Goal: Information Seeking & Learning: Learn about a topic

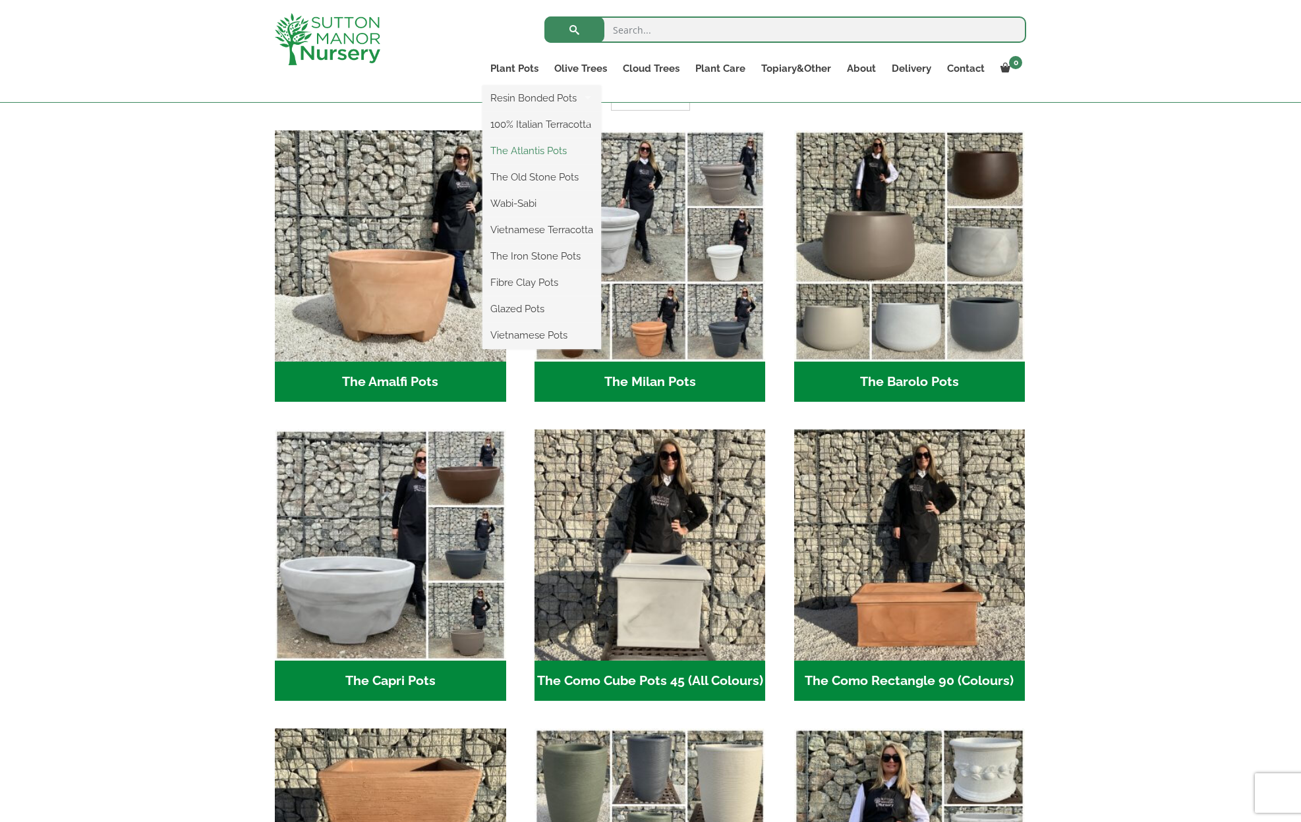
click at [542, 150] on link "The Atlantis Pots" at bounding box center [541, 151] width 119 height 20
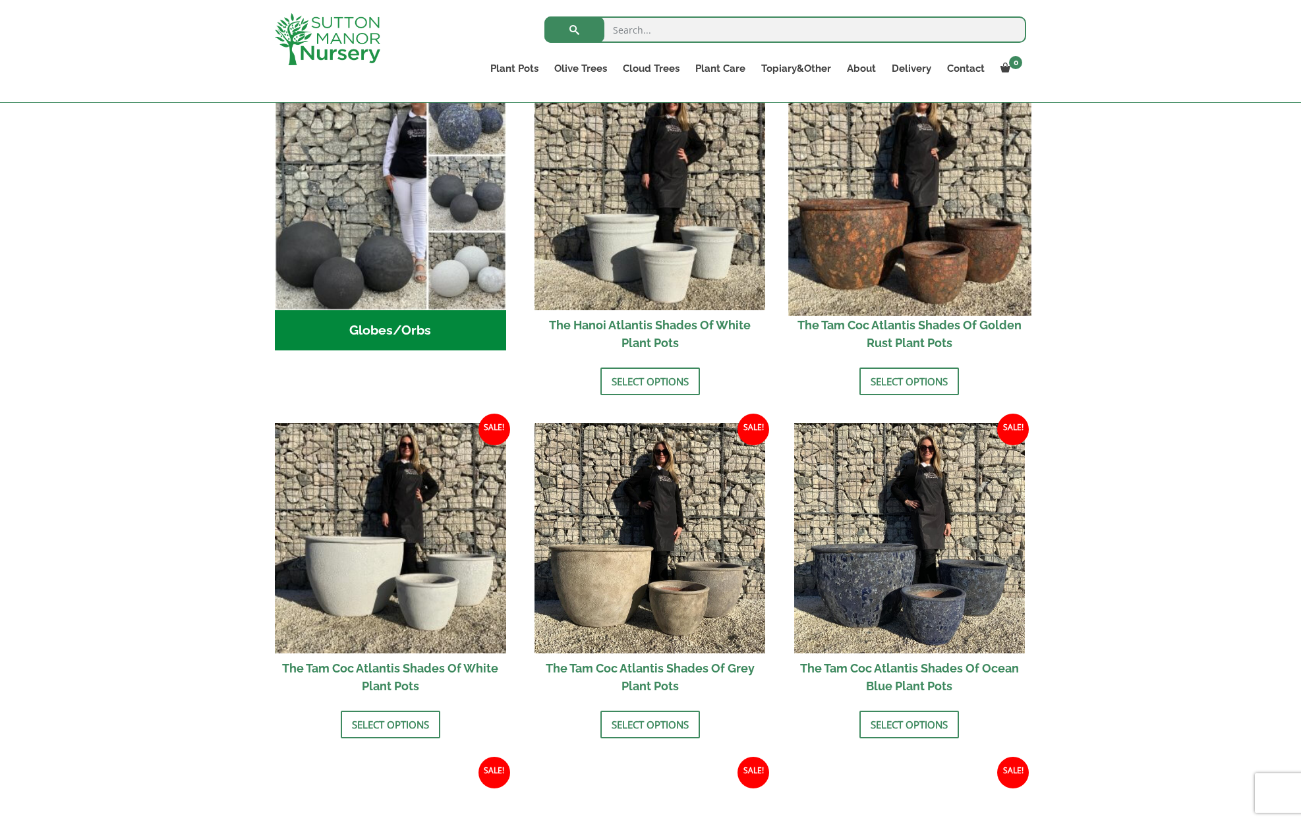
scroll to position [502, 0]
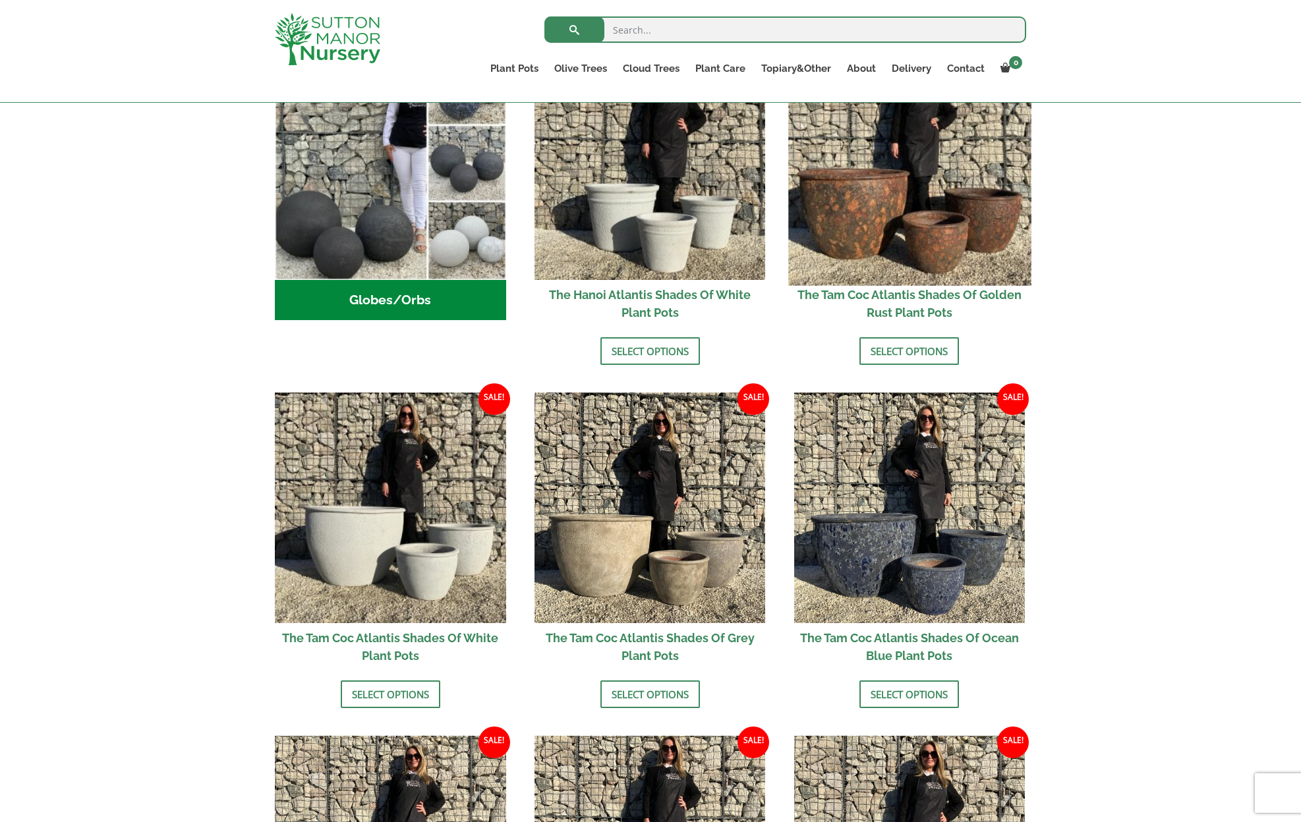
click at [862, 242] on img at bounding box center [909, 164] width 242 height 242
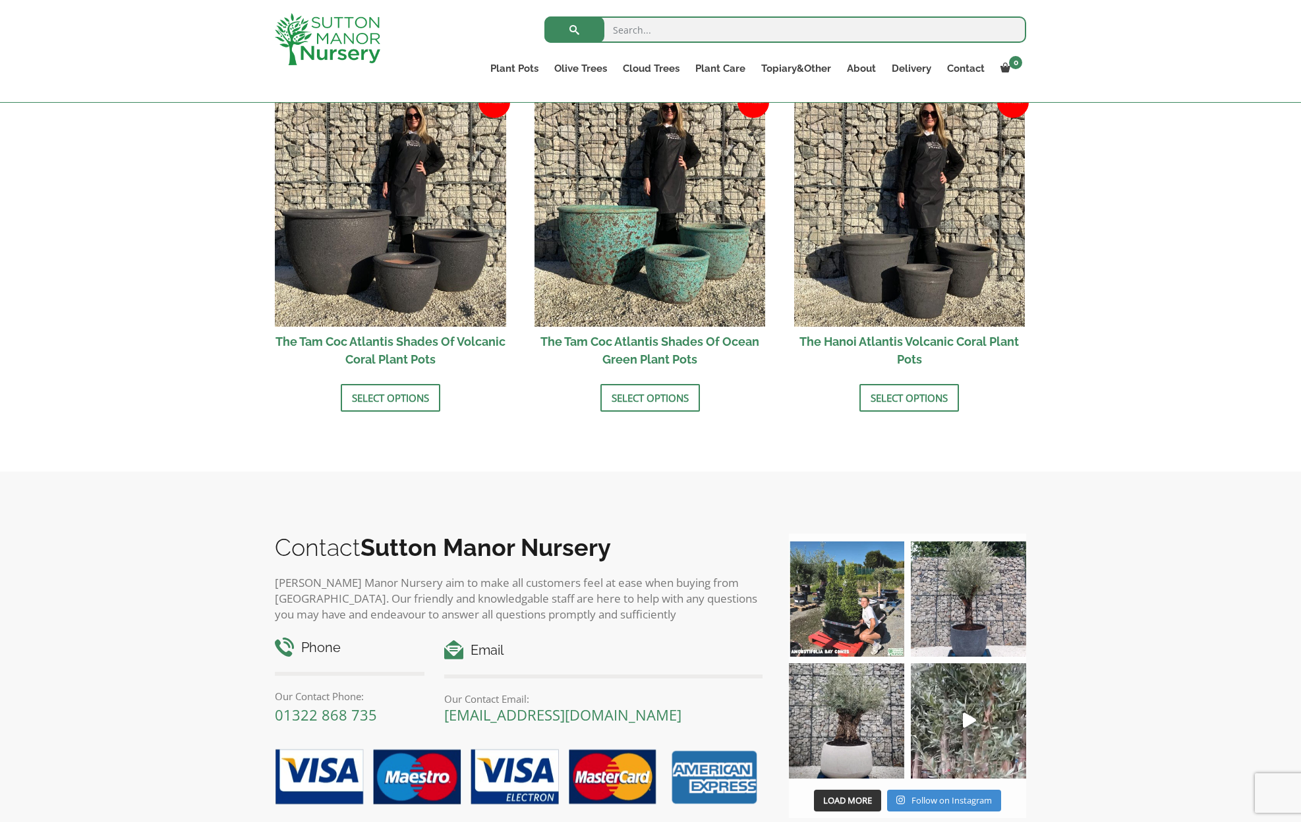
scroll to position [1047, 0]
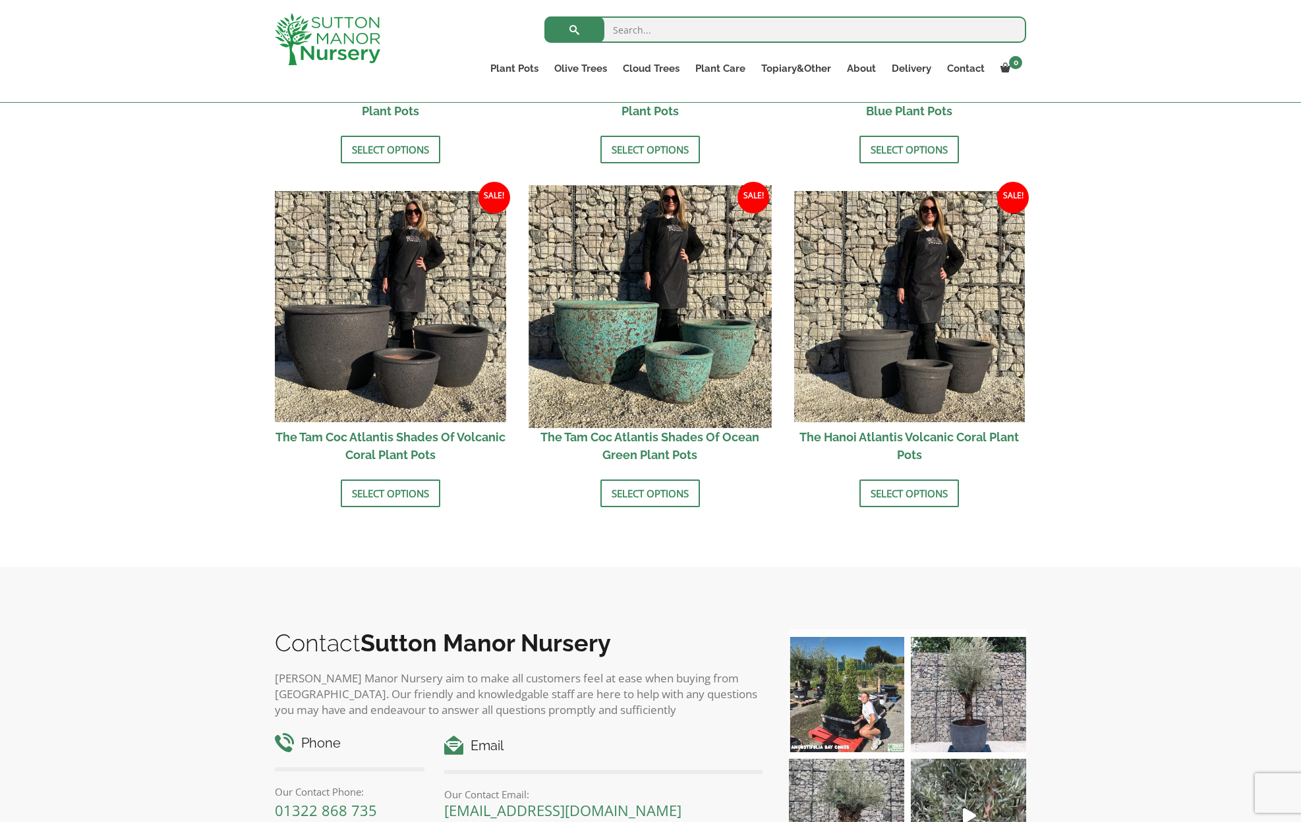
click at [690, 370] on img at bounding box center [649, 306] width 242 height 242
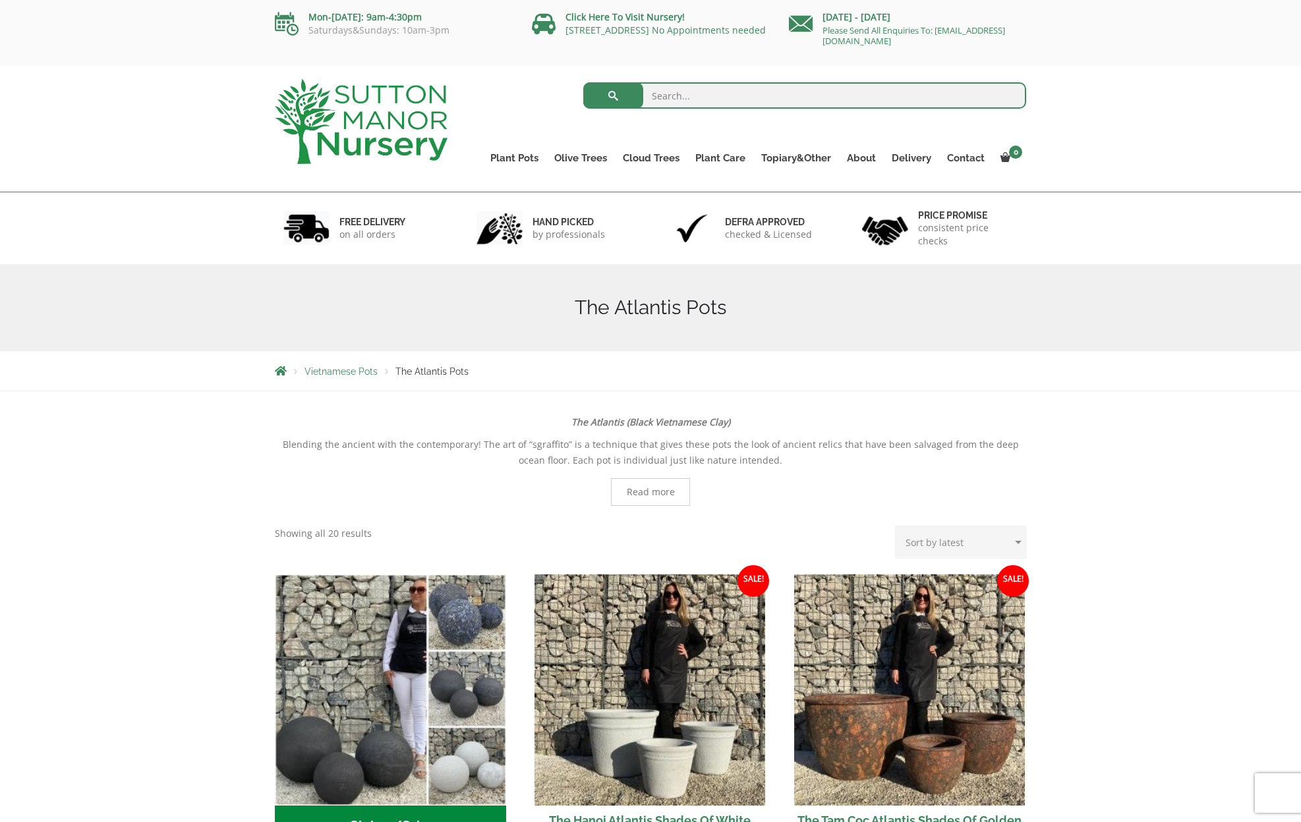
scroll to position [0, 0]
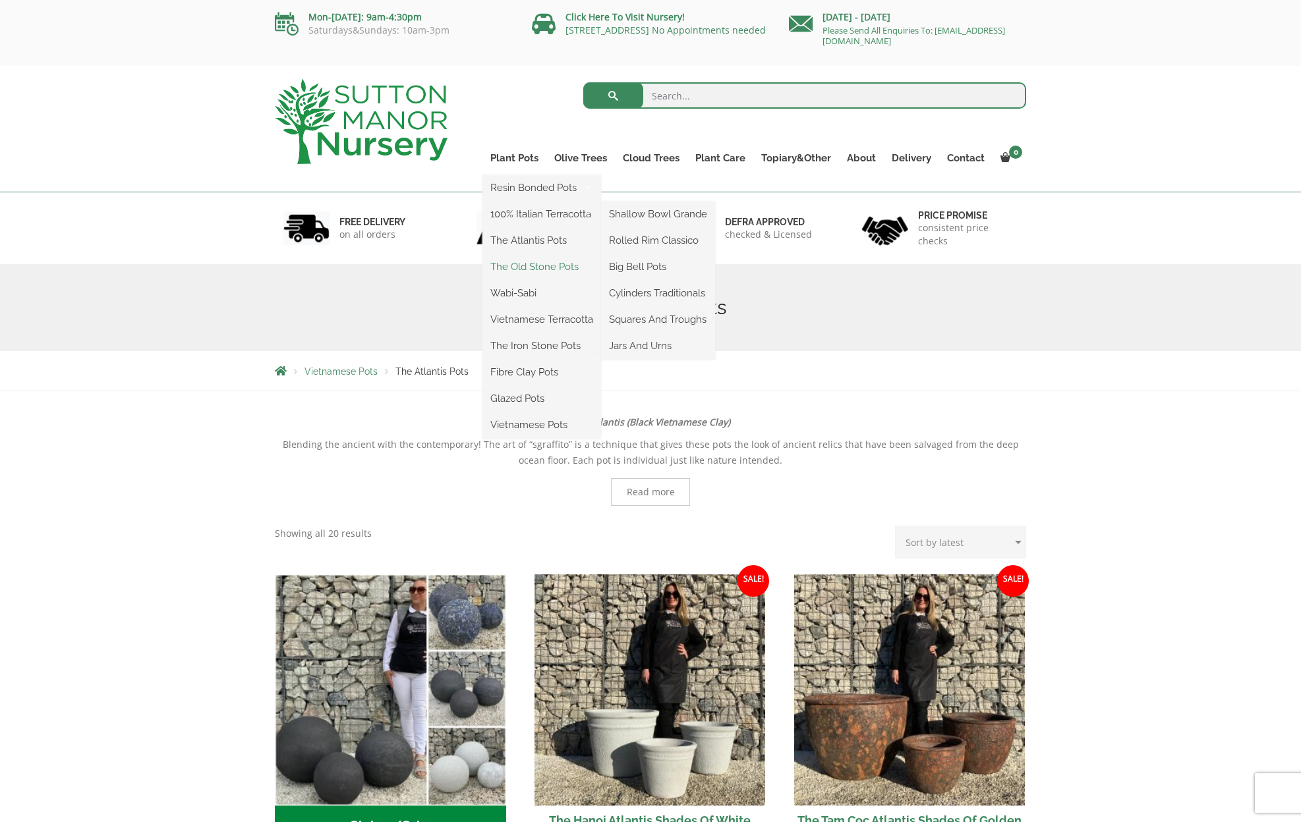
click at [535, 266] on link "The Old Stone Pots" at bounding box center [541, 267] width 119 height 20
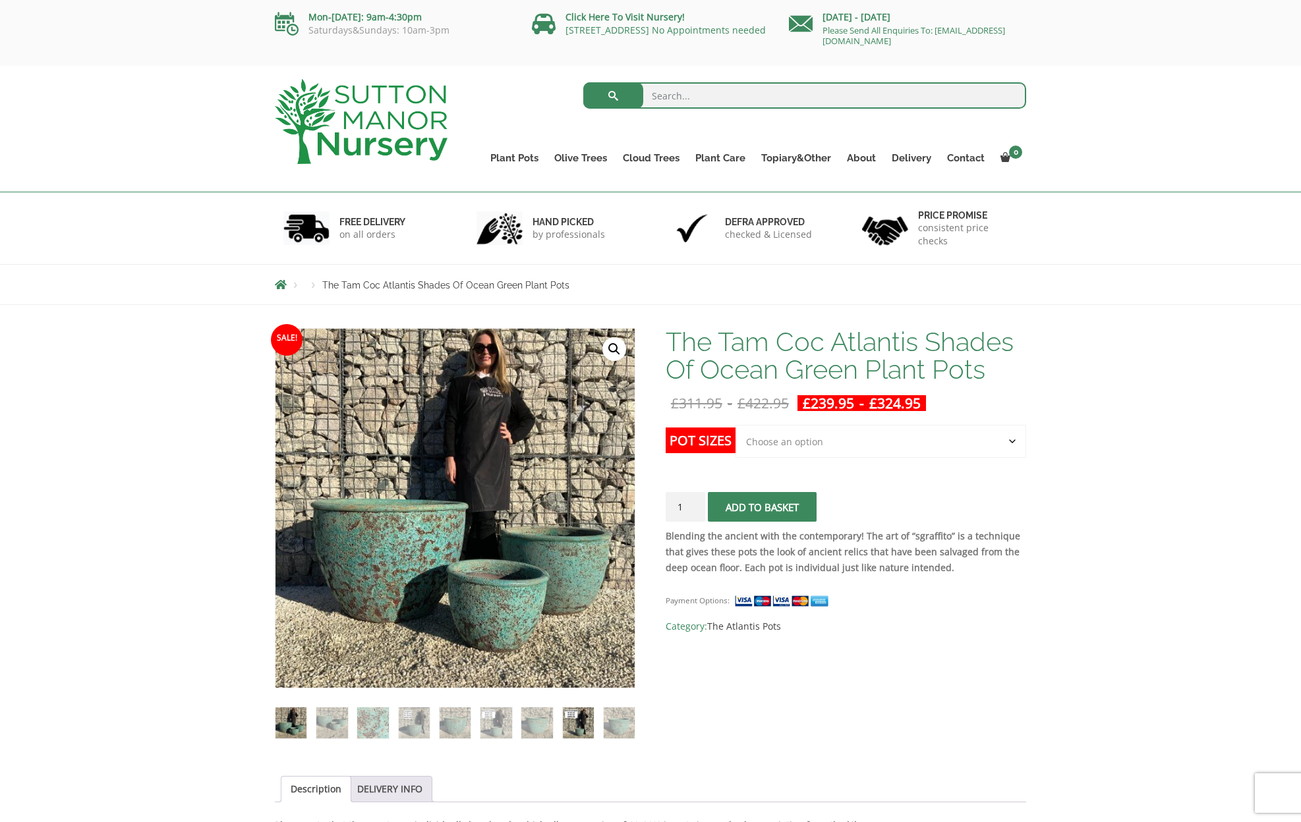
click at [574, 730] on img at bounding box center [578, 723] width 31 height 31
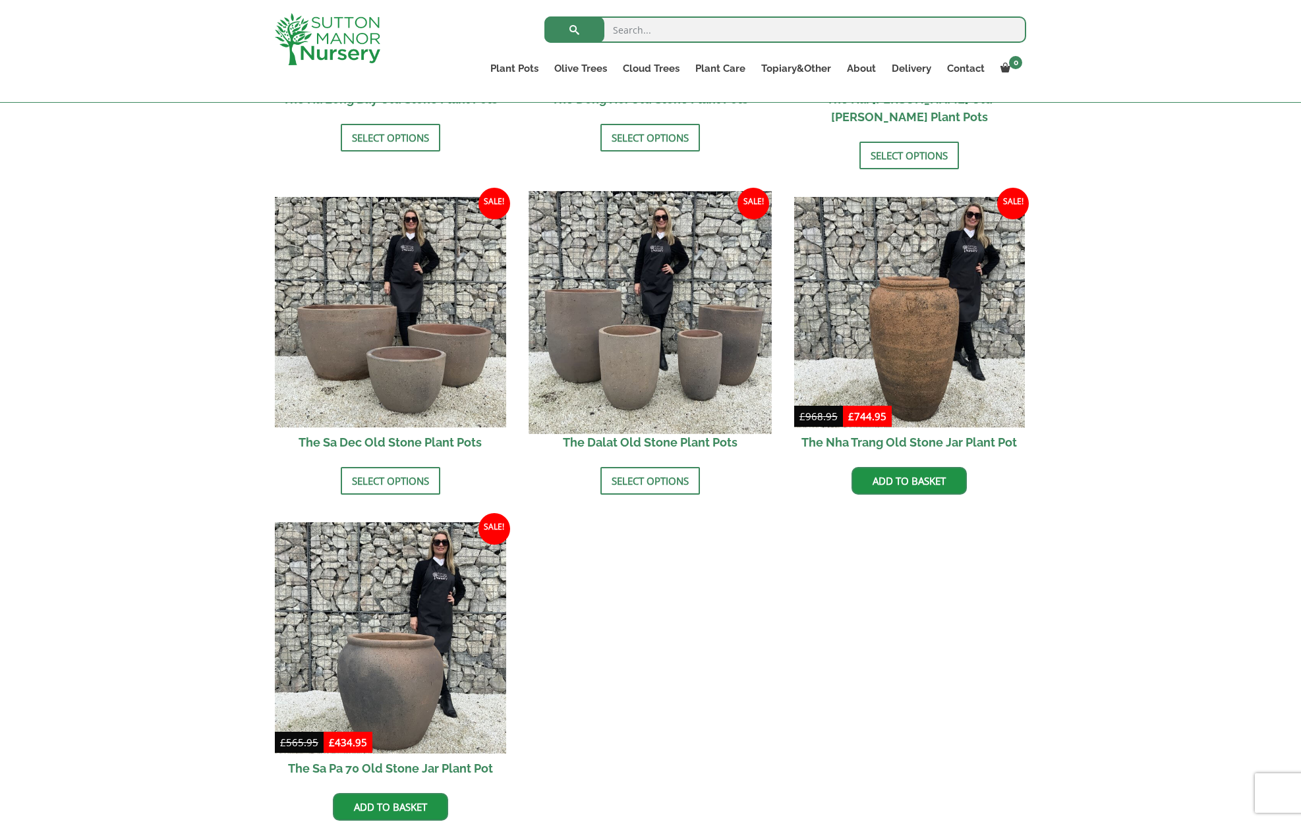
scroll to position [714, 0]
click at [714, 346] on img at bounding box center [649, 311] width 242 height 242
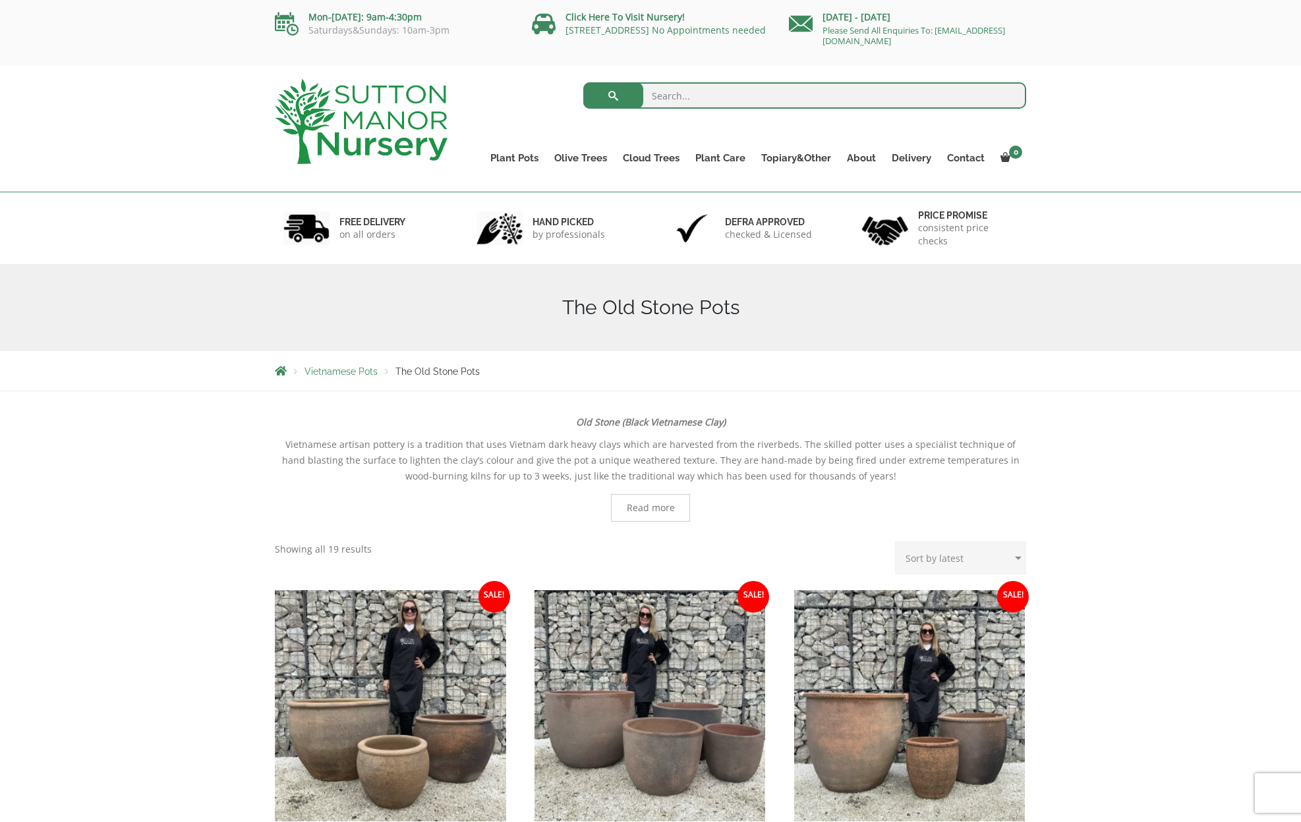
scroll to position [0, 0]
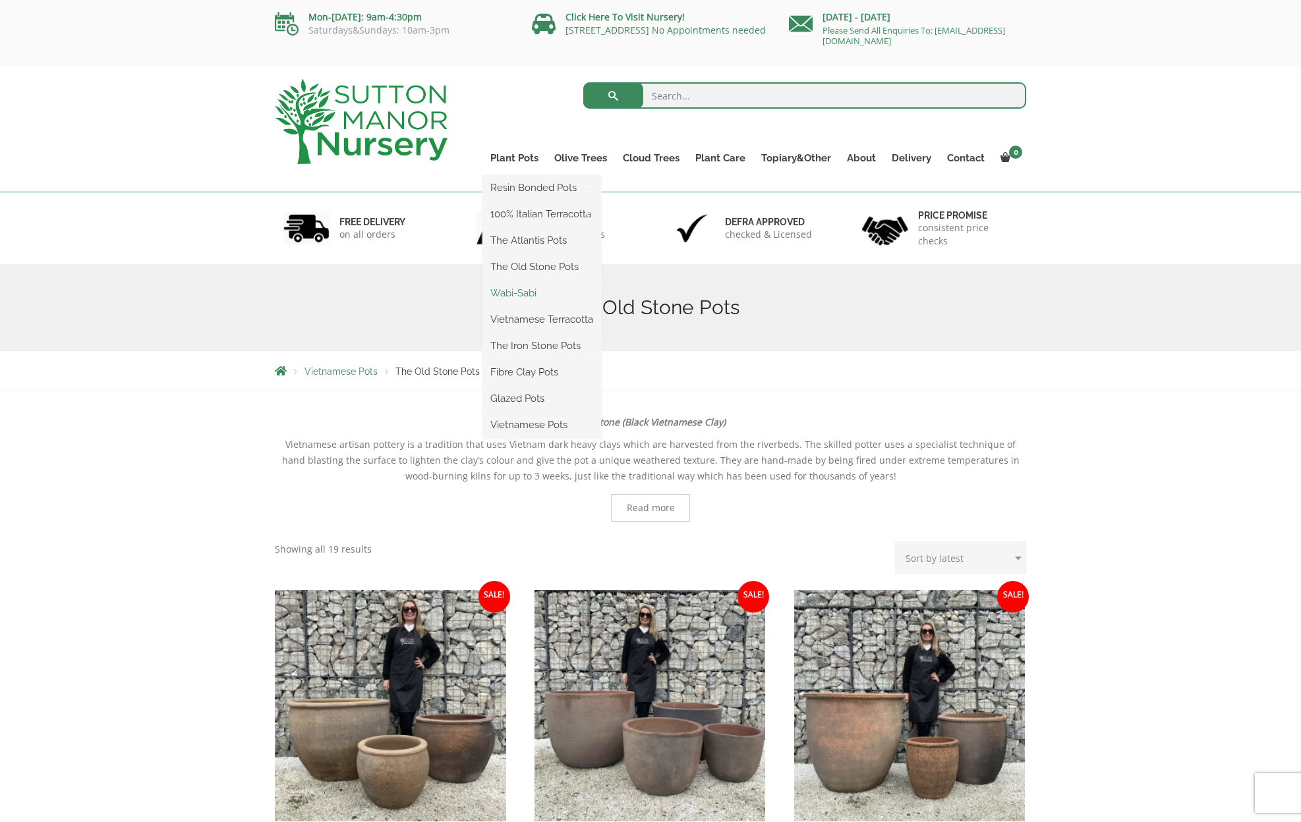
click at [514, 294] on link "Wabi-Sabi" at bounding box center [541, 293] width 119 height 20
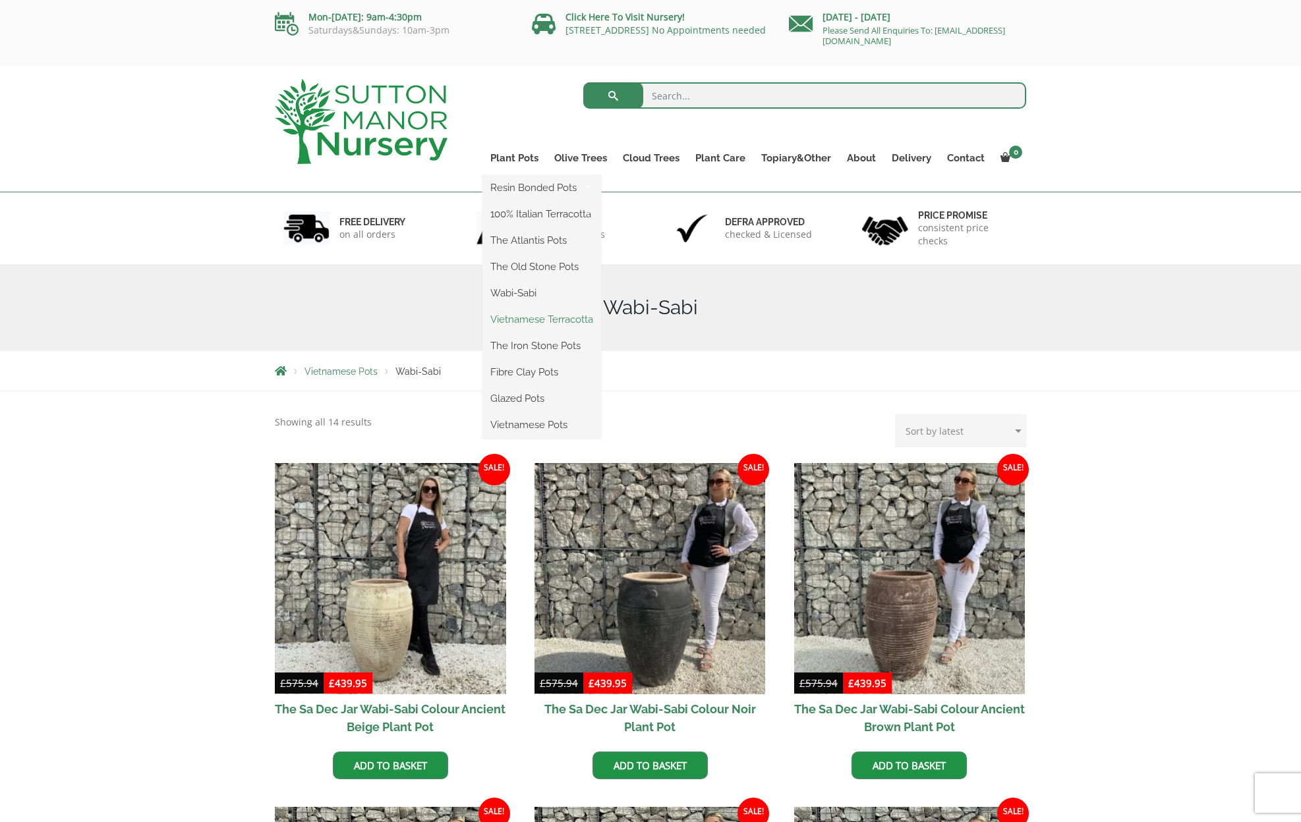
click at [543, 322] on link "Vietnamese Terracotta" at bounding box center [541, 320] width 119 height 20
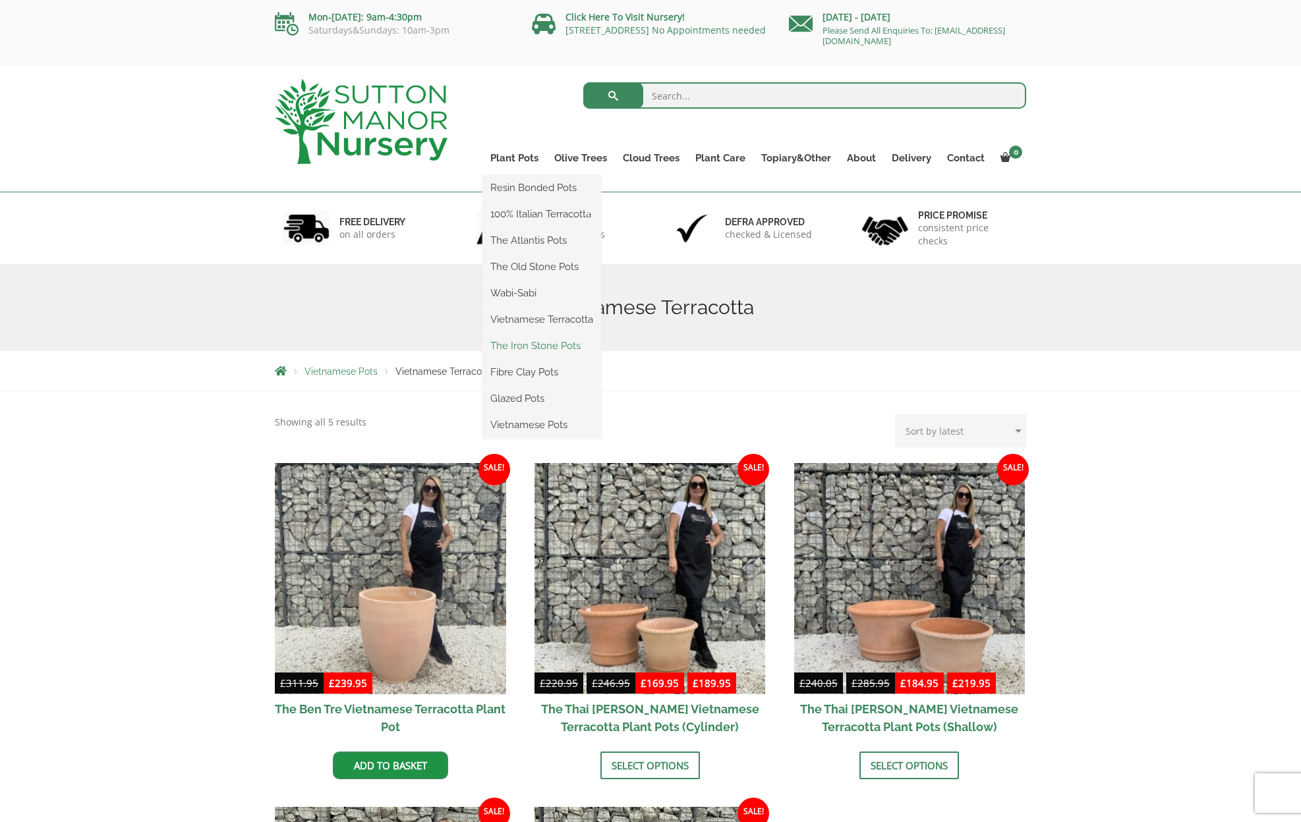
click at [537, 346] on link "The Iron Stone Pots" at bounding box center [541, 346] width 119 height 20
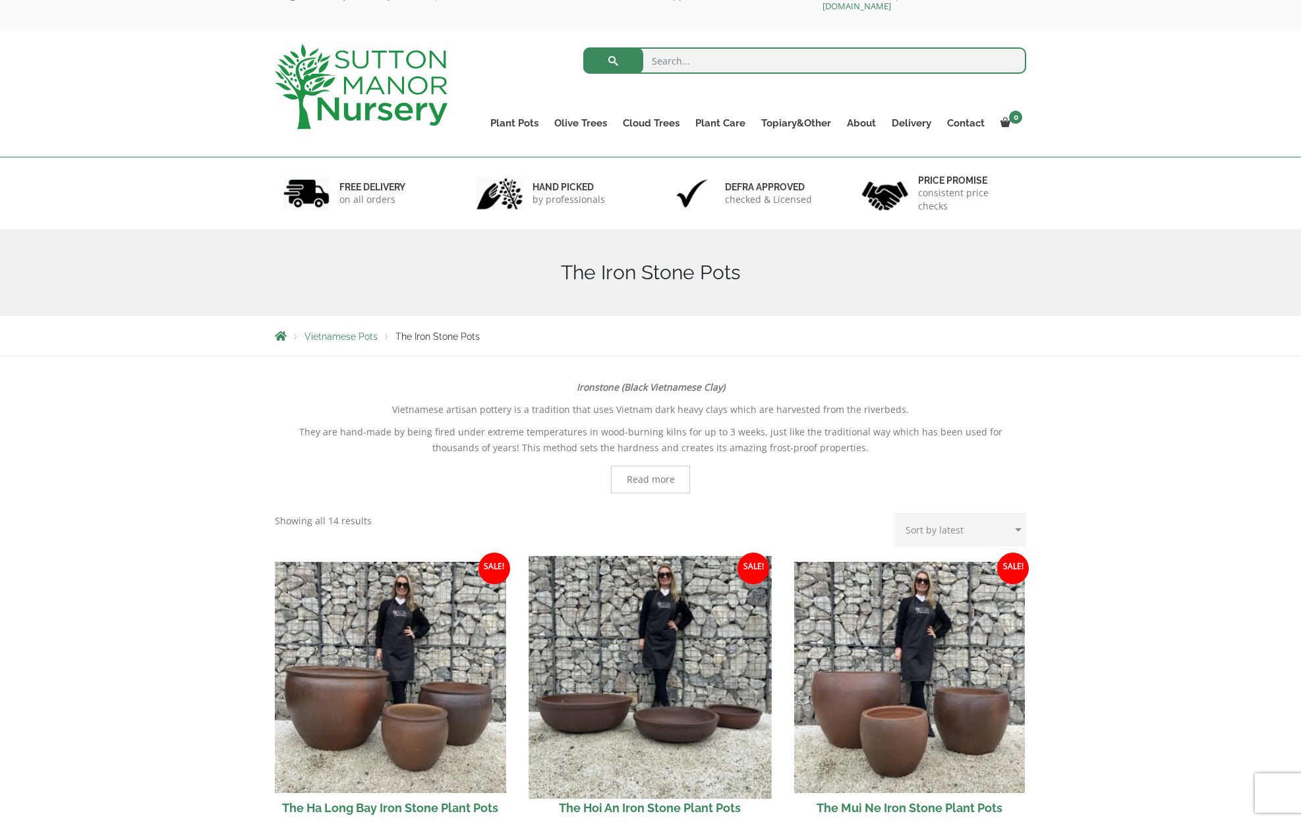
scroll to position [30, 0]
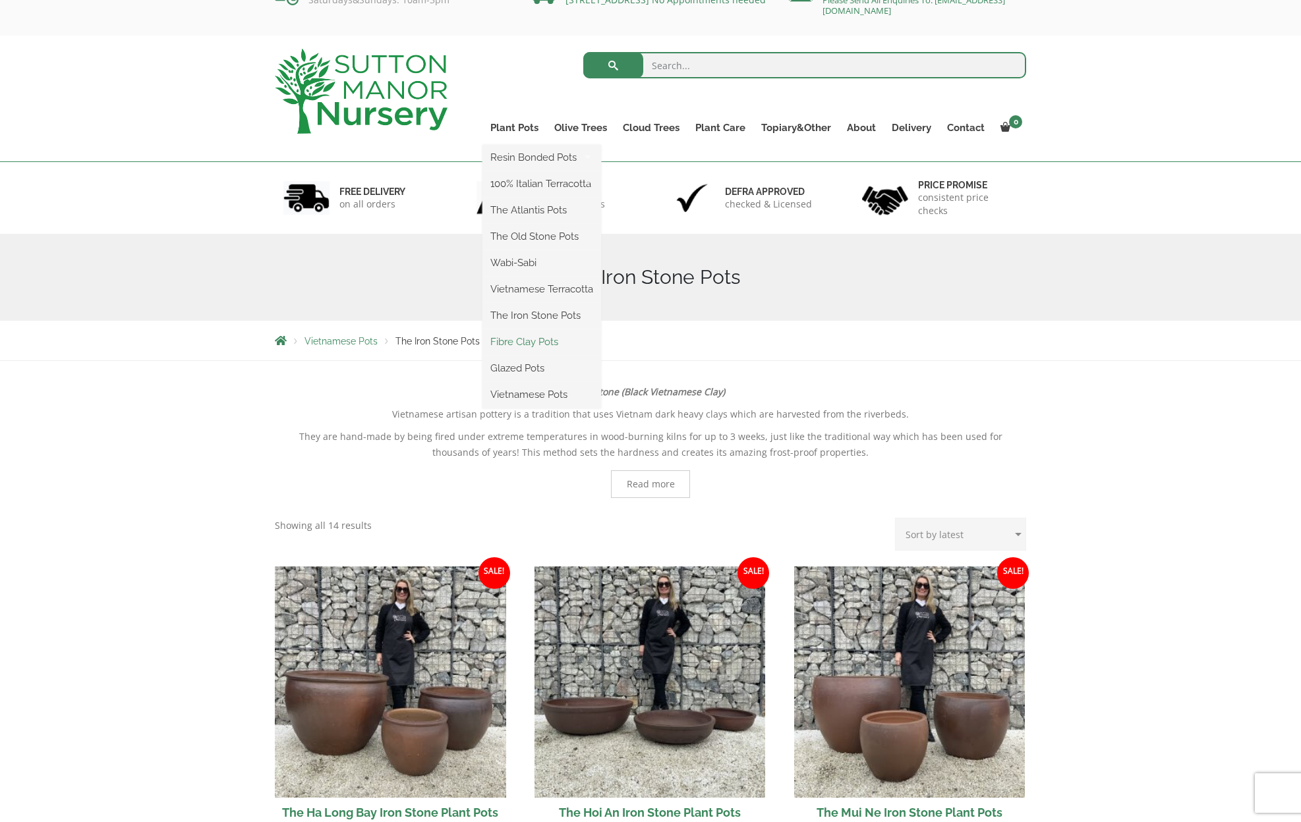
click at [522, 340] on link "Fibre Clay Pots" at bounding box center [541, 342] width 119 height 20
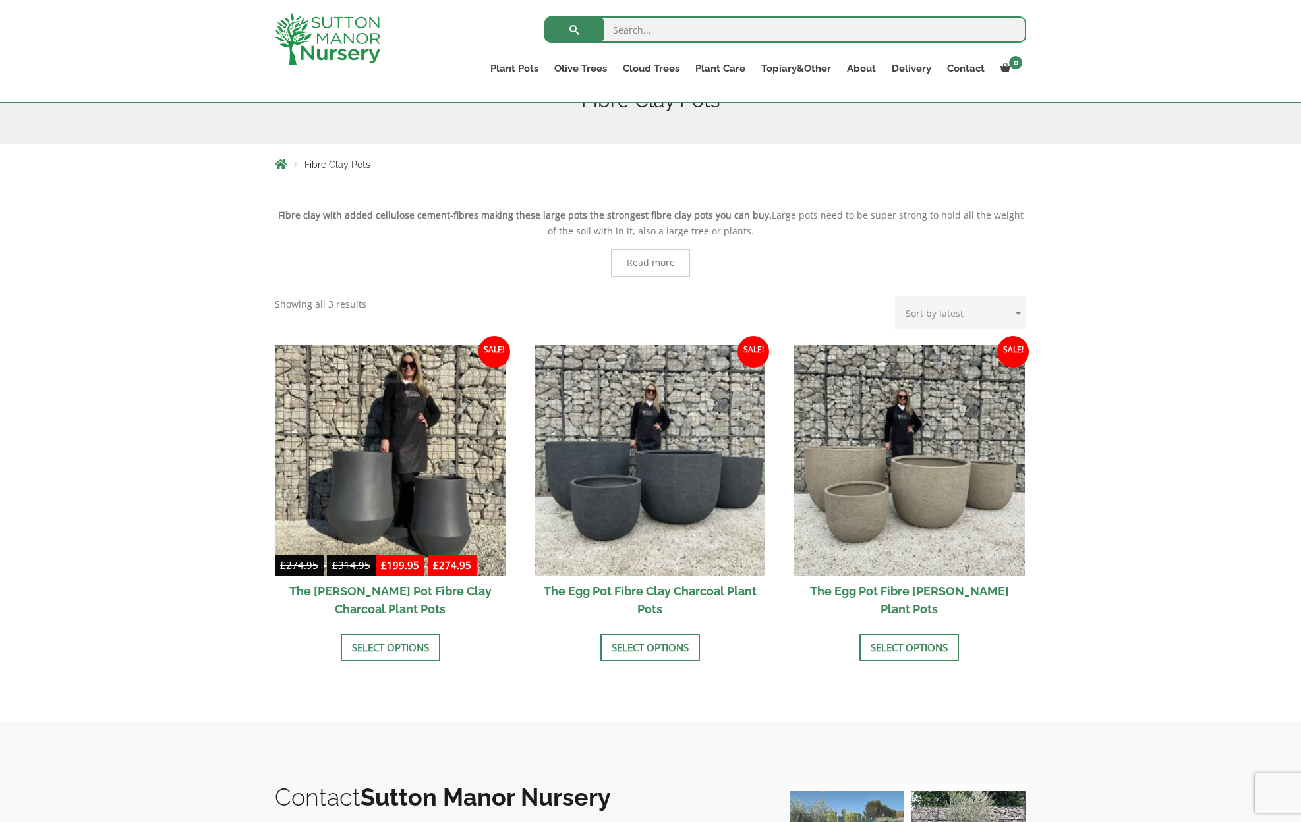
scroll to position [71, 0]
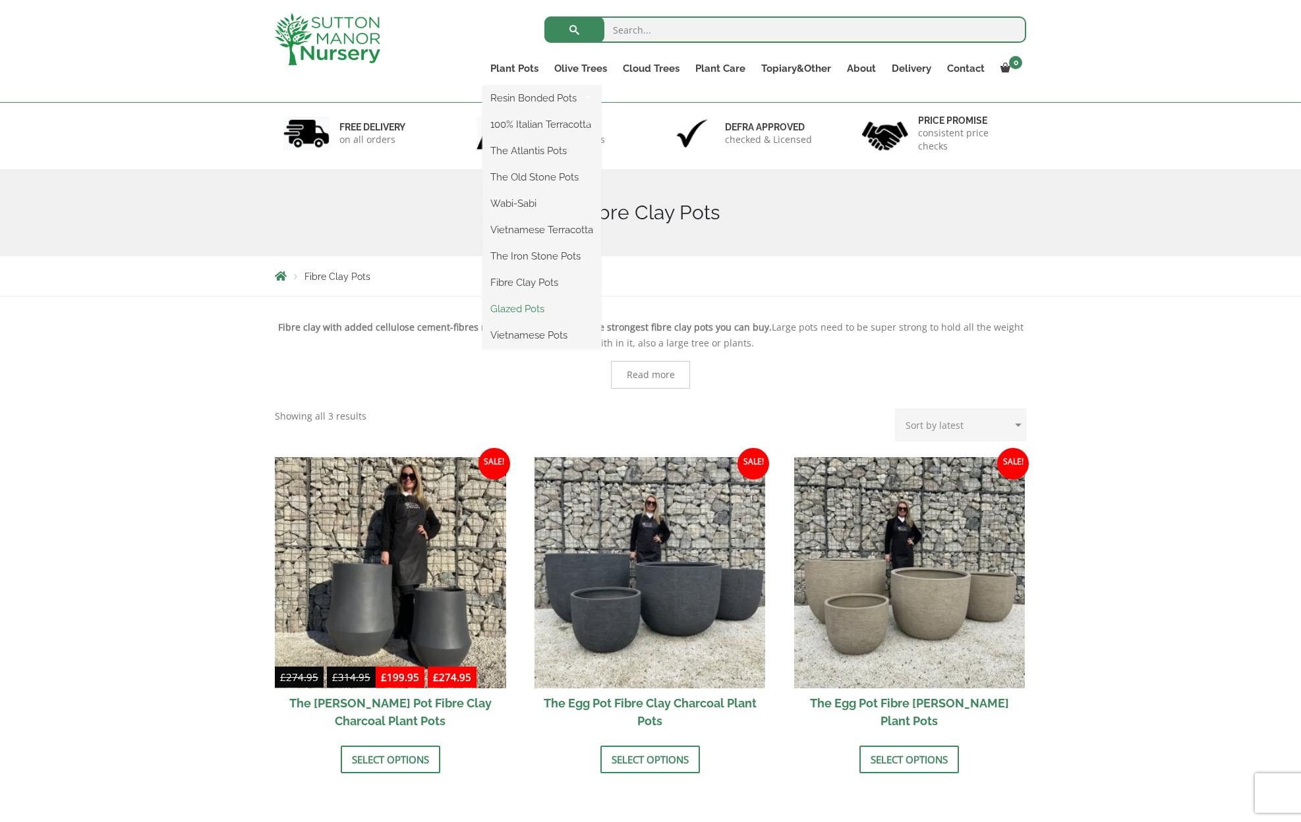
click at [526, 305] on link "Glazed Pots" at bounding box center [541, 309] width 119 height 20
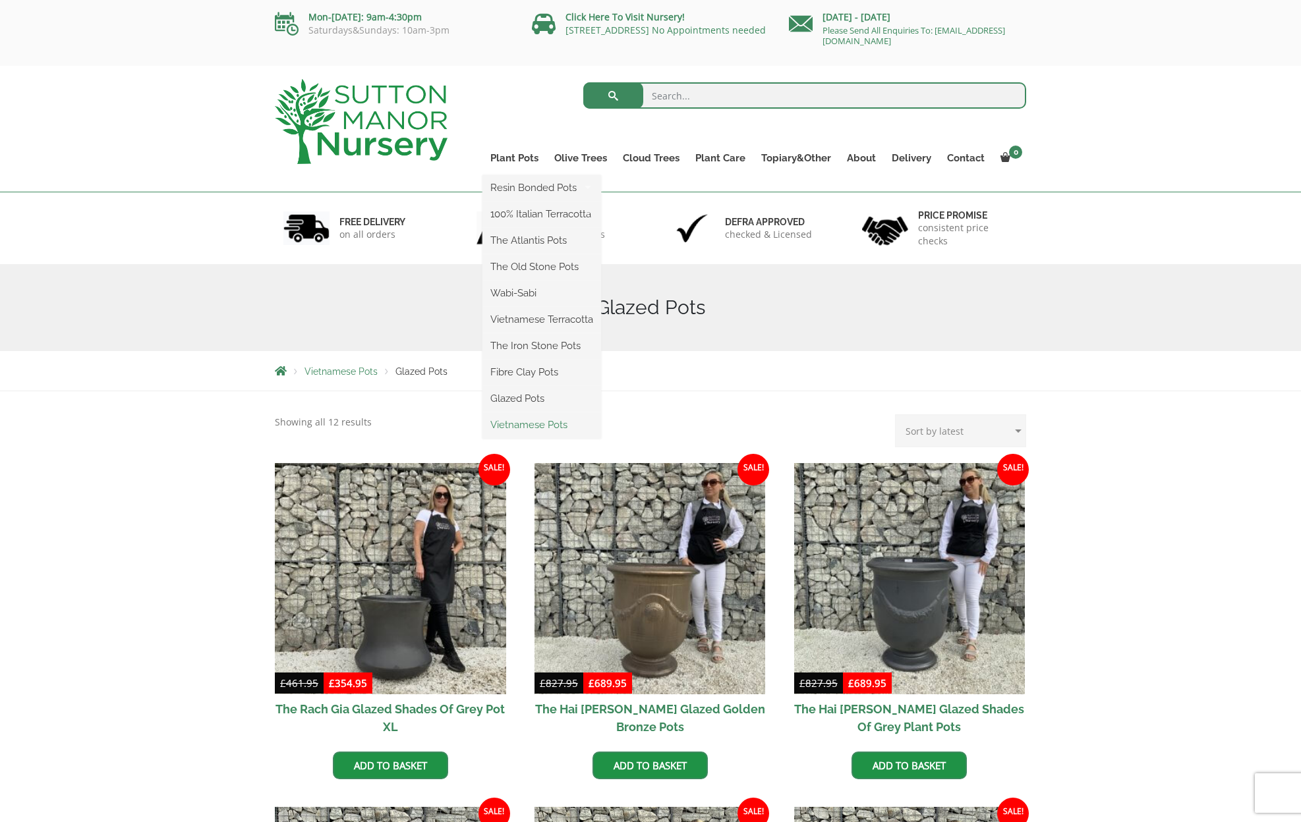
click at [541, 424] on link "Vietnamese Pots" at bounding box center [541, 425] width 119 height 20
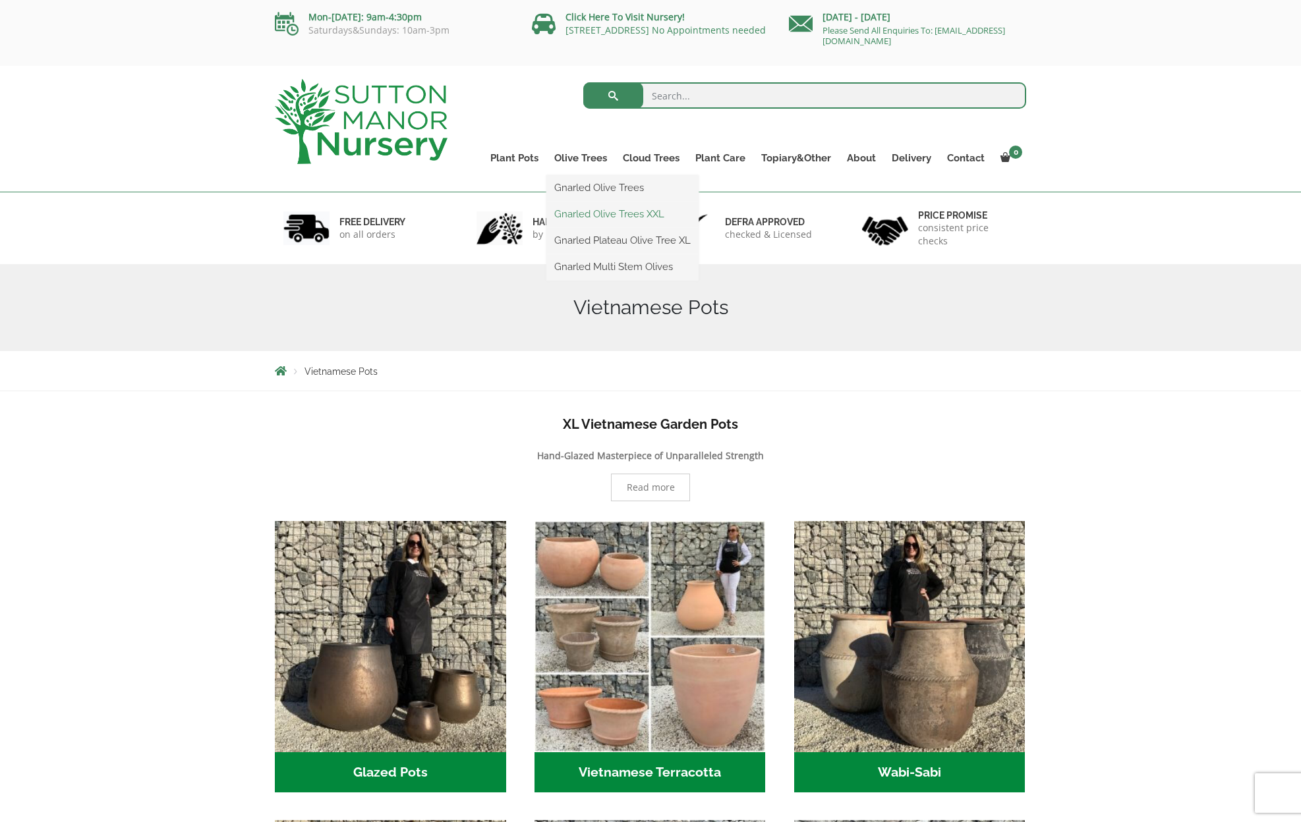
click at [592, 213] on link "Gnarled Olive Trees XXL" at bounding box center [622, 214] width 152 height 20
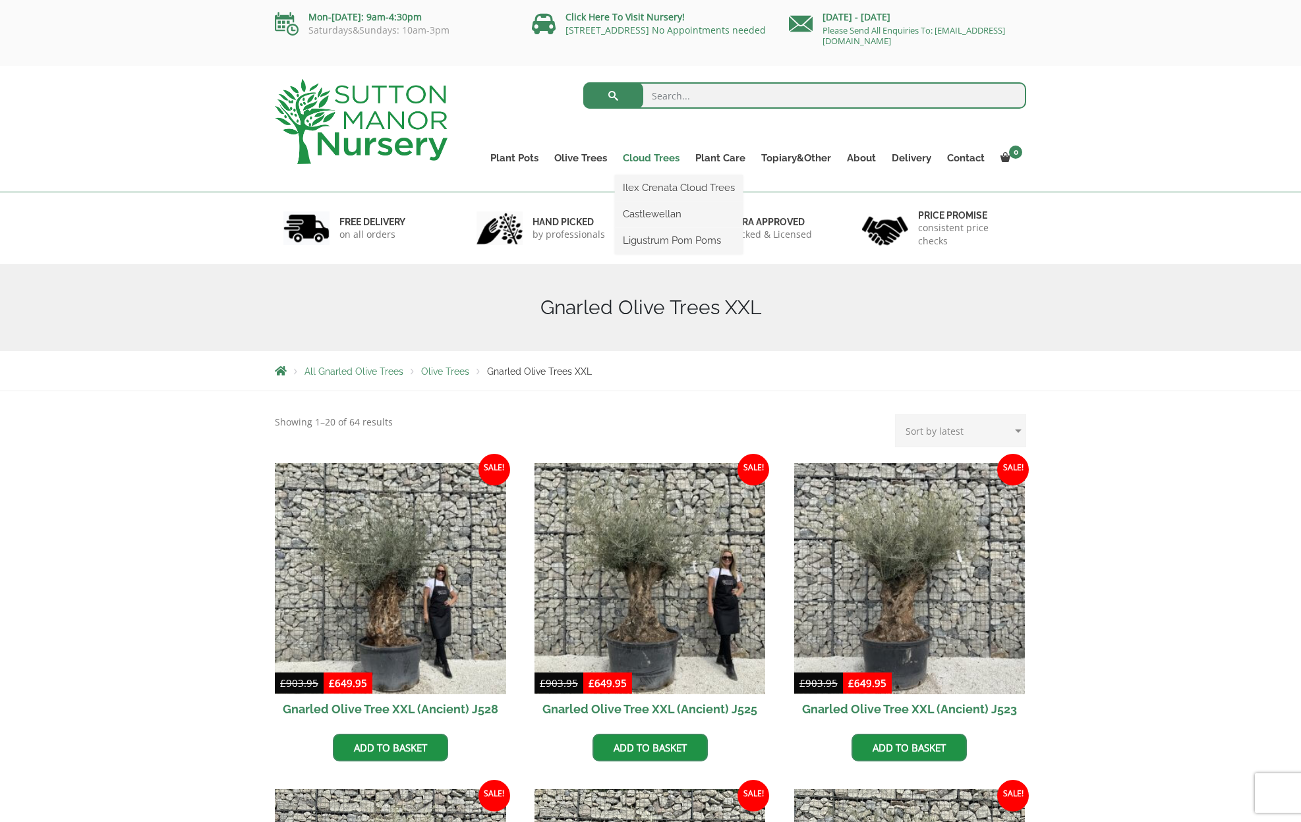
click at [644, 158] on link "Cloud Trees" at bounding box center [651, 158] width 72 height 18
click at [658, 161] on link "Cloud Trees" at bounding box center [651, 158] width 72 height 18
click at [653, 189] on link "Ilex Crenata Cloud Trees" at bounding box center [679, 188] width 128 height 20
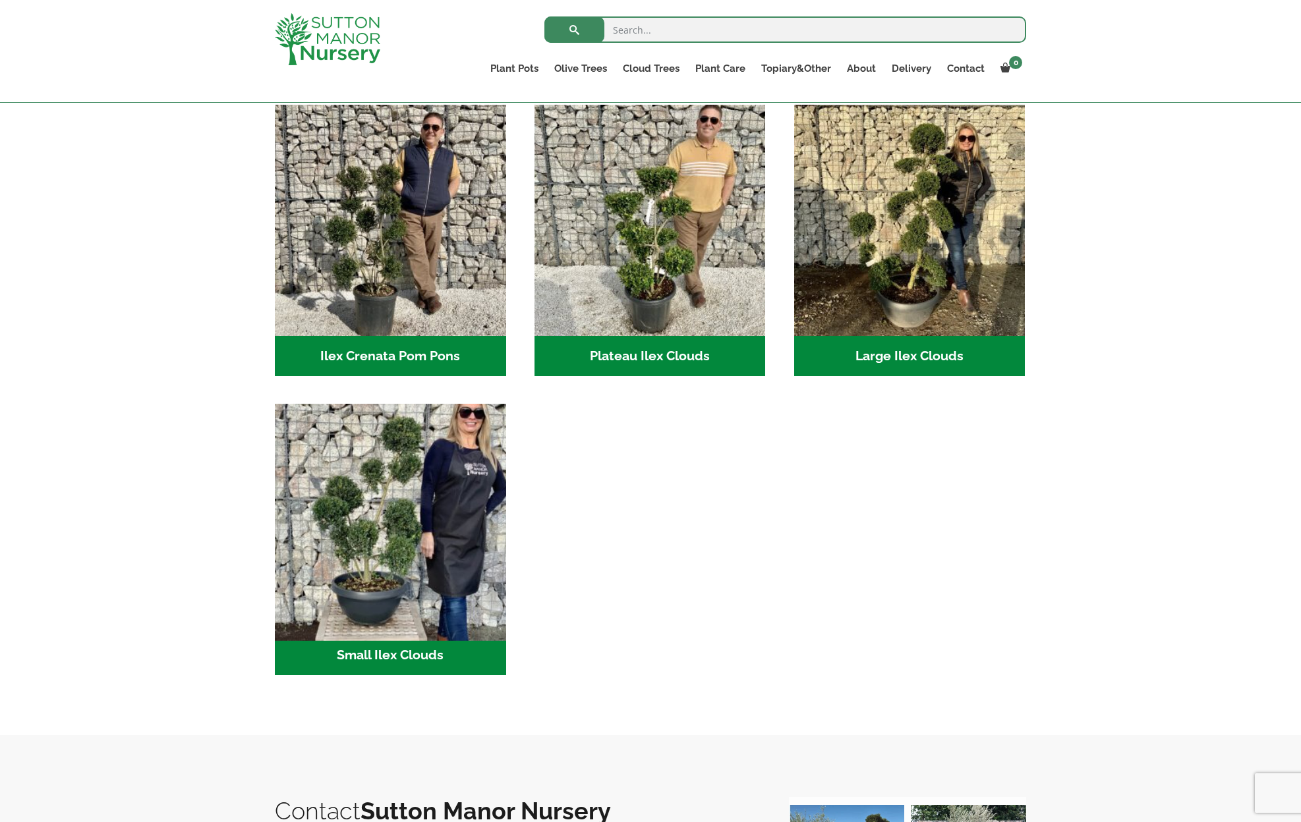
scroll to position [287, 0]
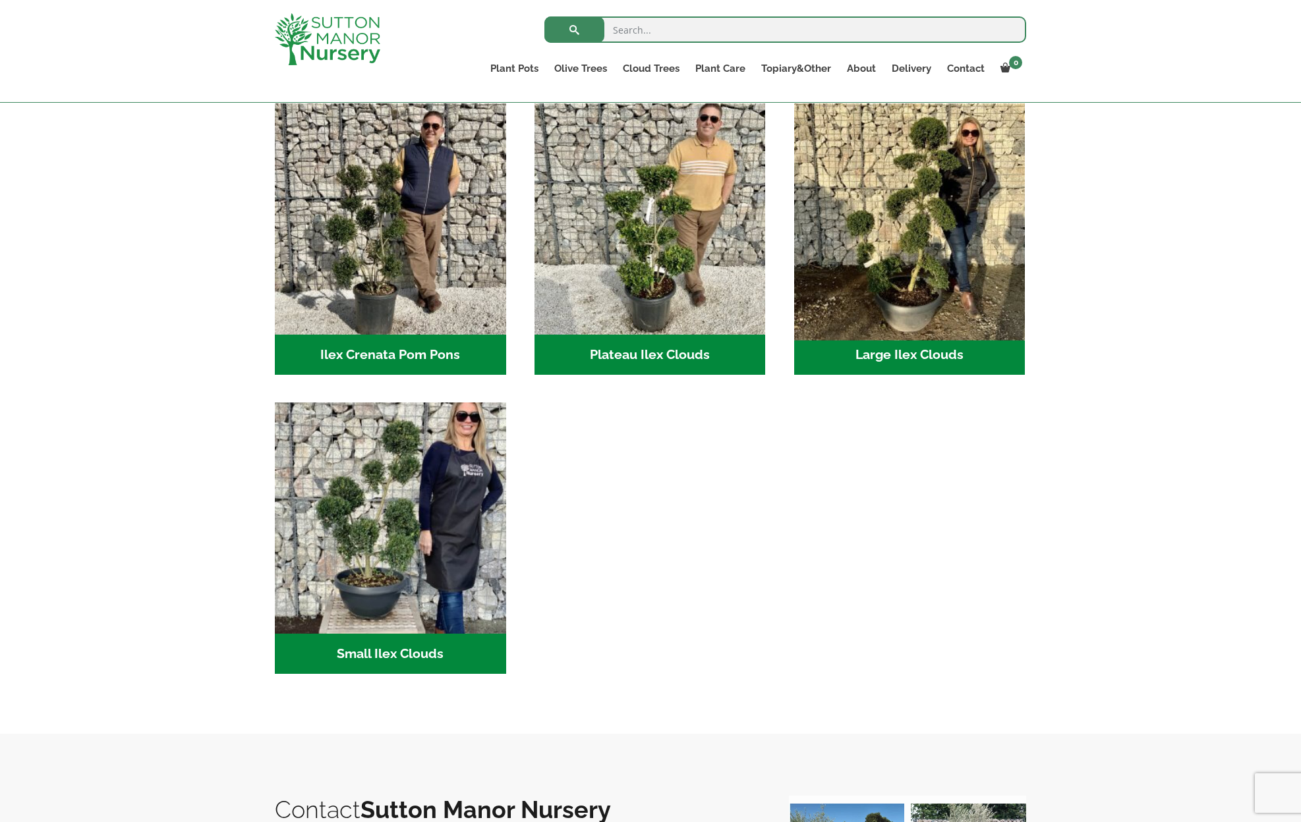
click at [918, 253] on img "Visit product category Large Ilex Clouds" at bounding box center [909, 219] width 242 height 242
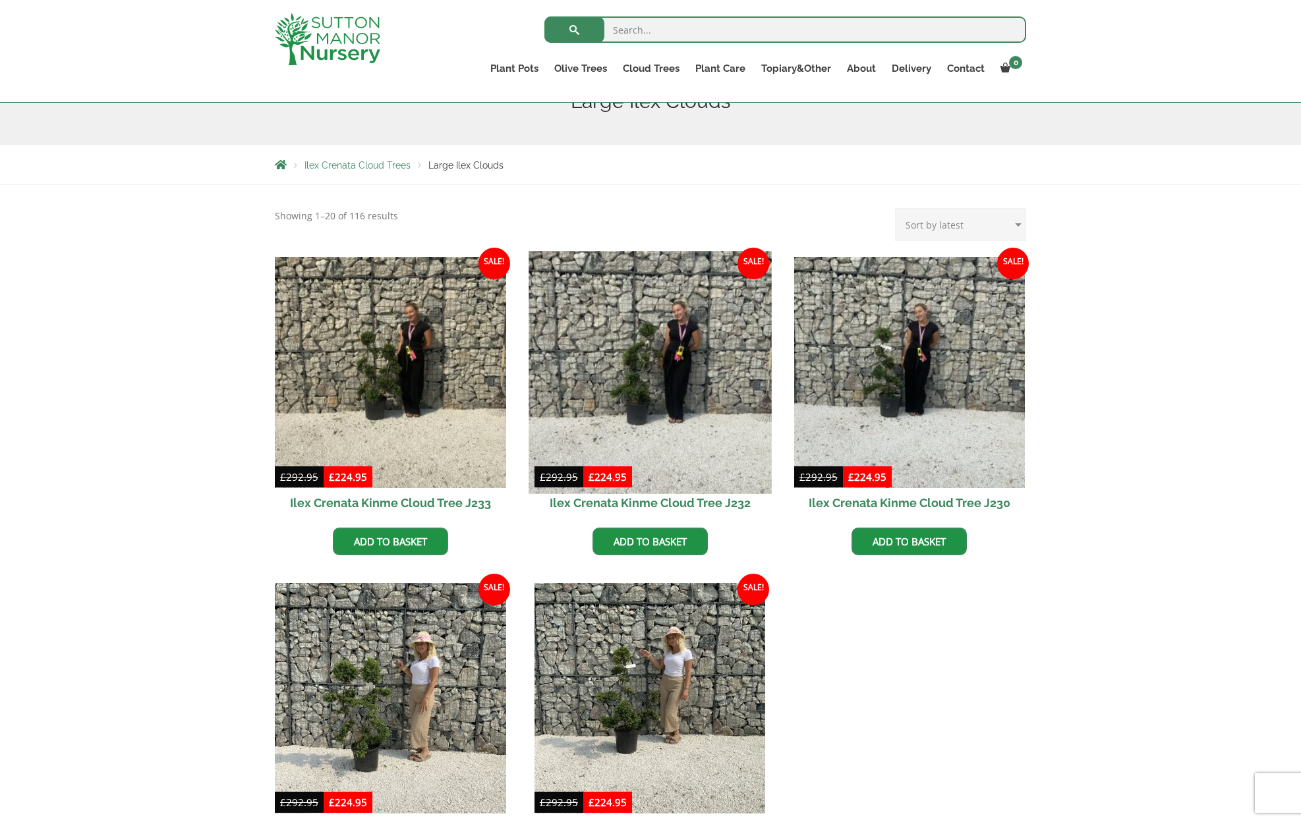
scroll to position [206, 0]
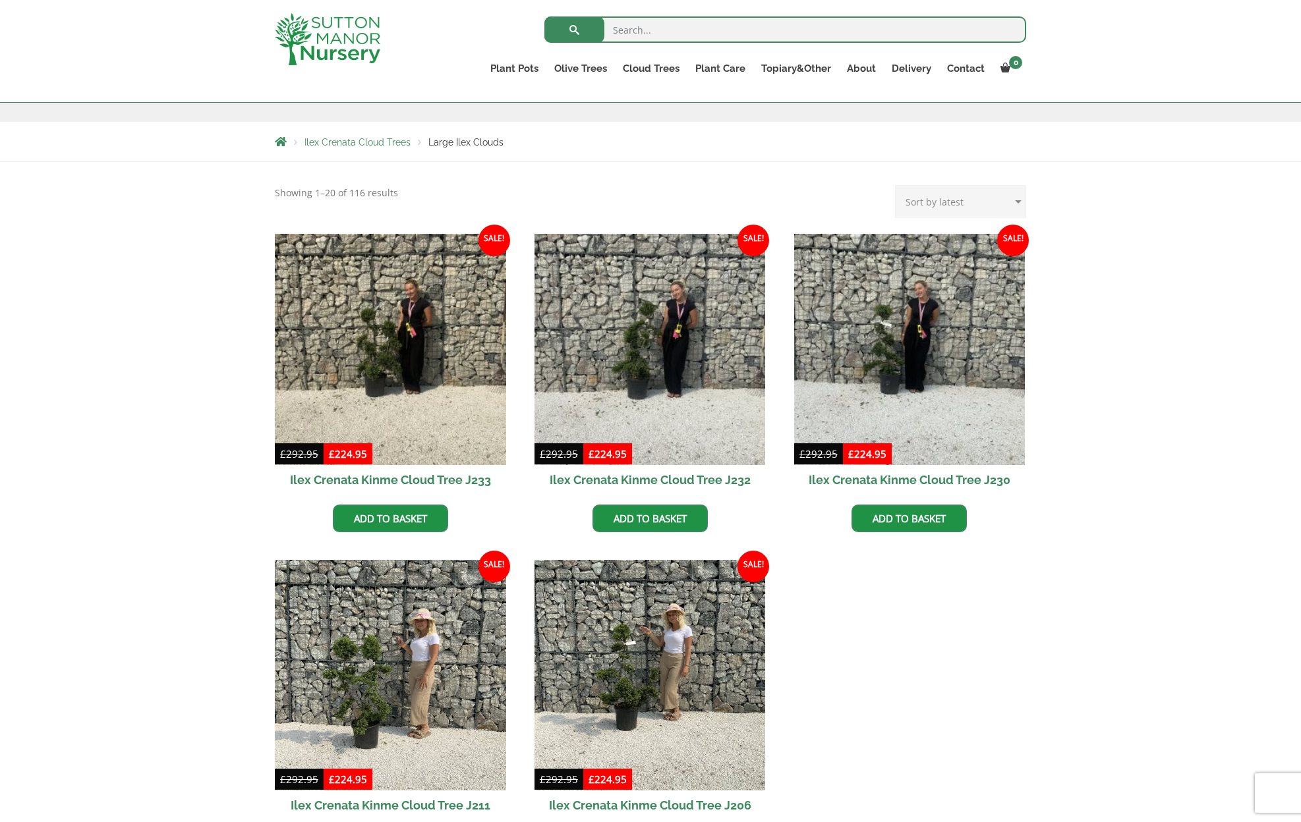
click at [395, 144] on span "Ilex Crenata Cloud Trees" at bounding box center [357, 142] width 106 height 11
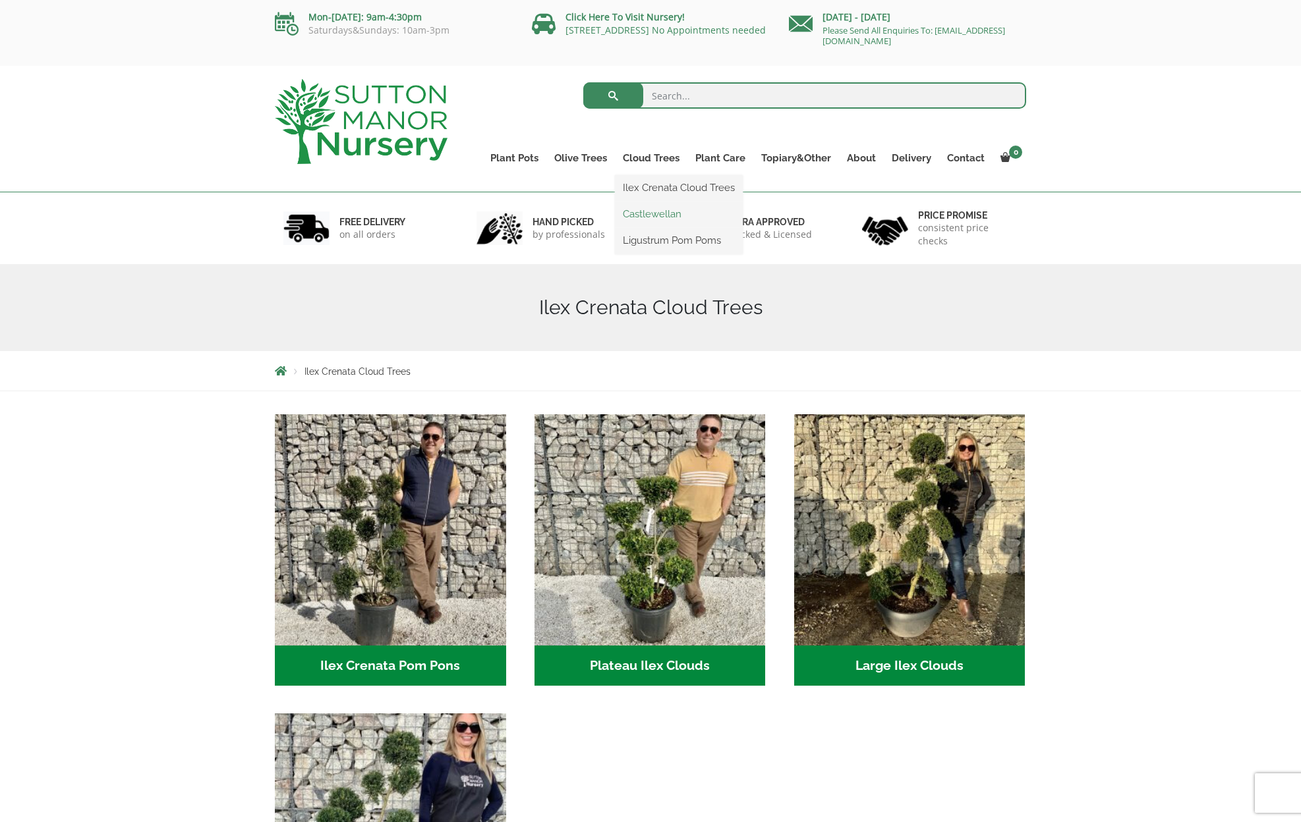
click at [640, 212] on link "Castlewellan" at bounding box center [679, 214] width 128 height 20
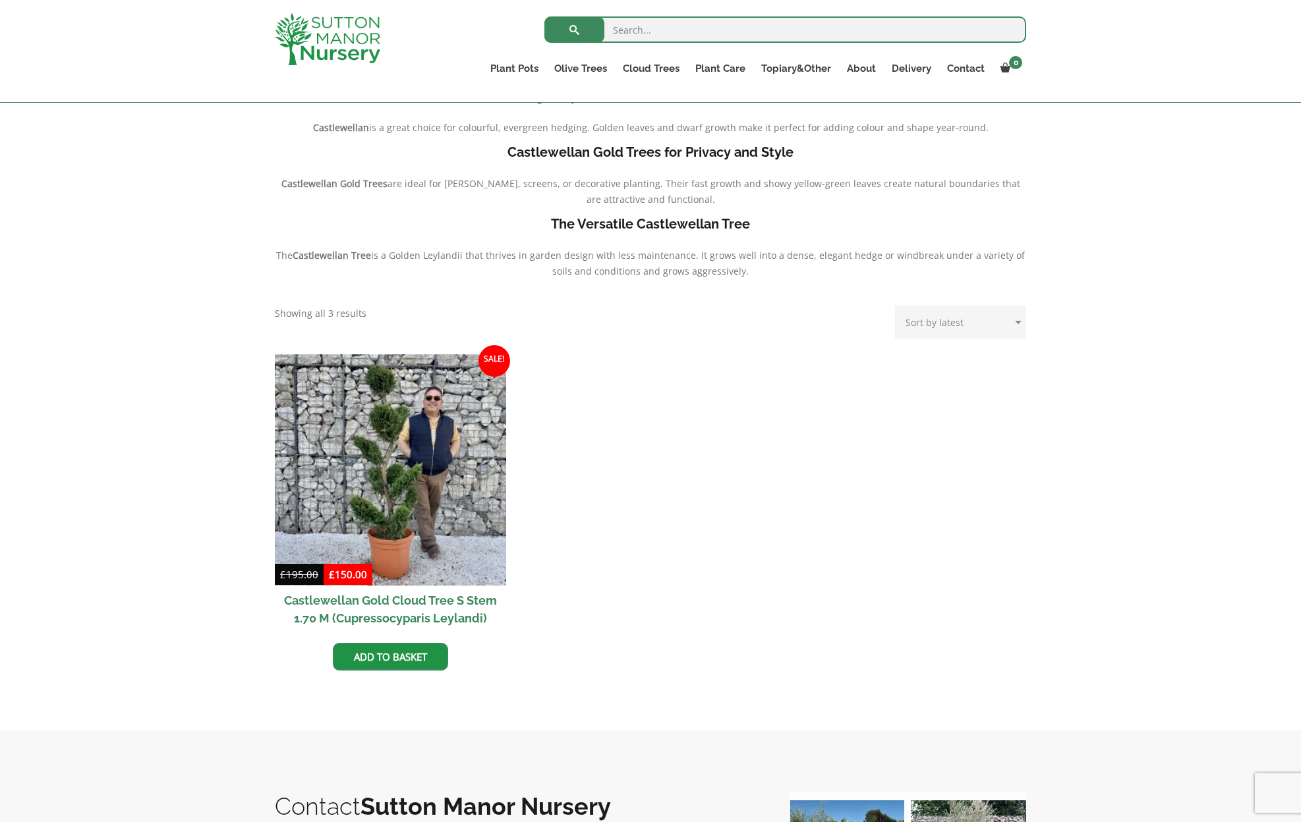
scroll to position [306, 0]
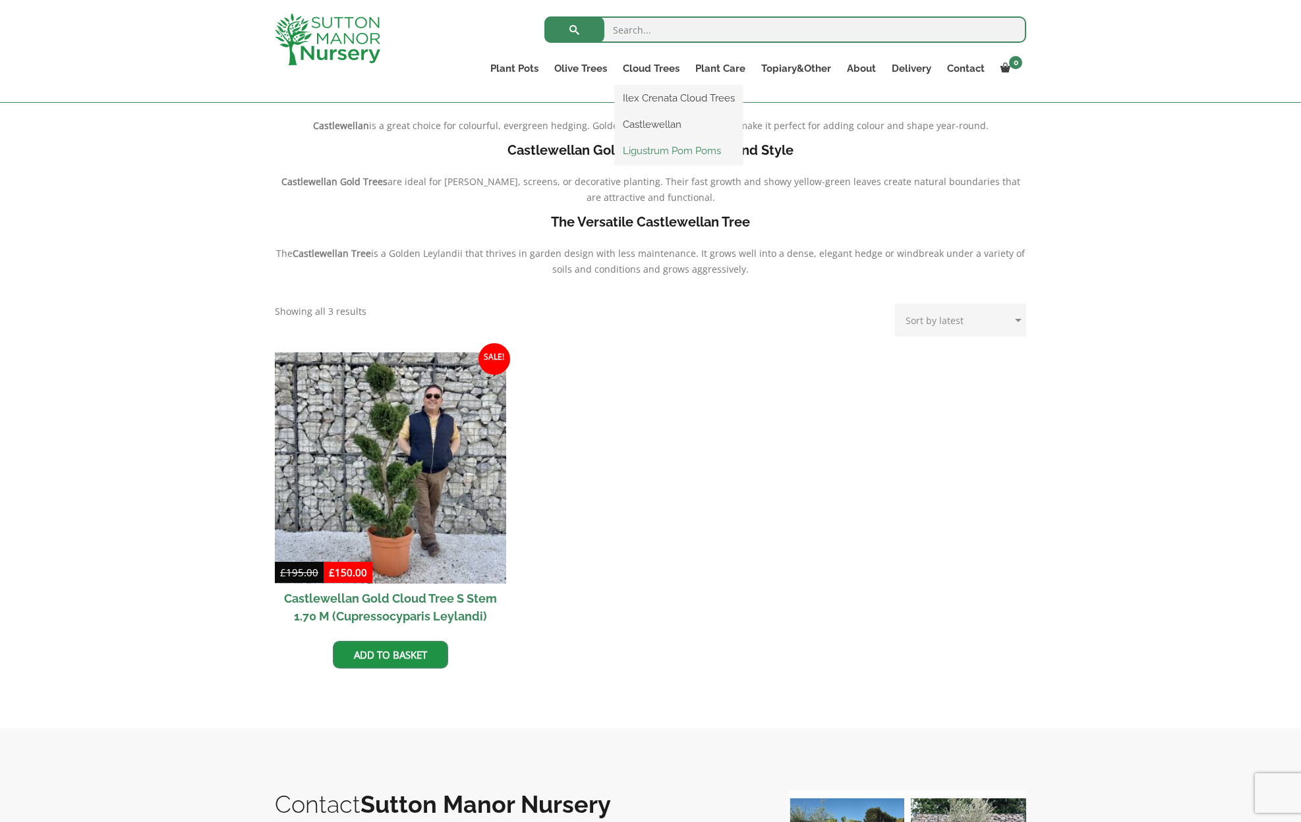
click at [650, 150] on link "Ligustrum Pom Poms" at bounding box center [679, 151] width 128 height 20
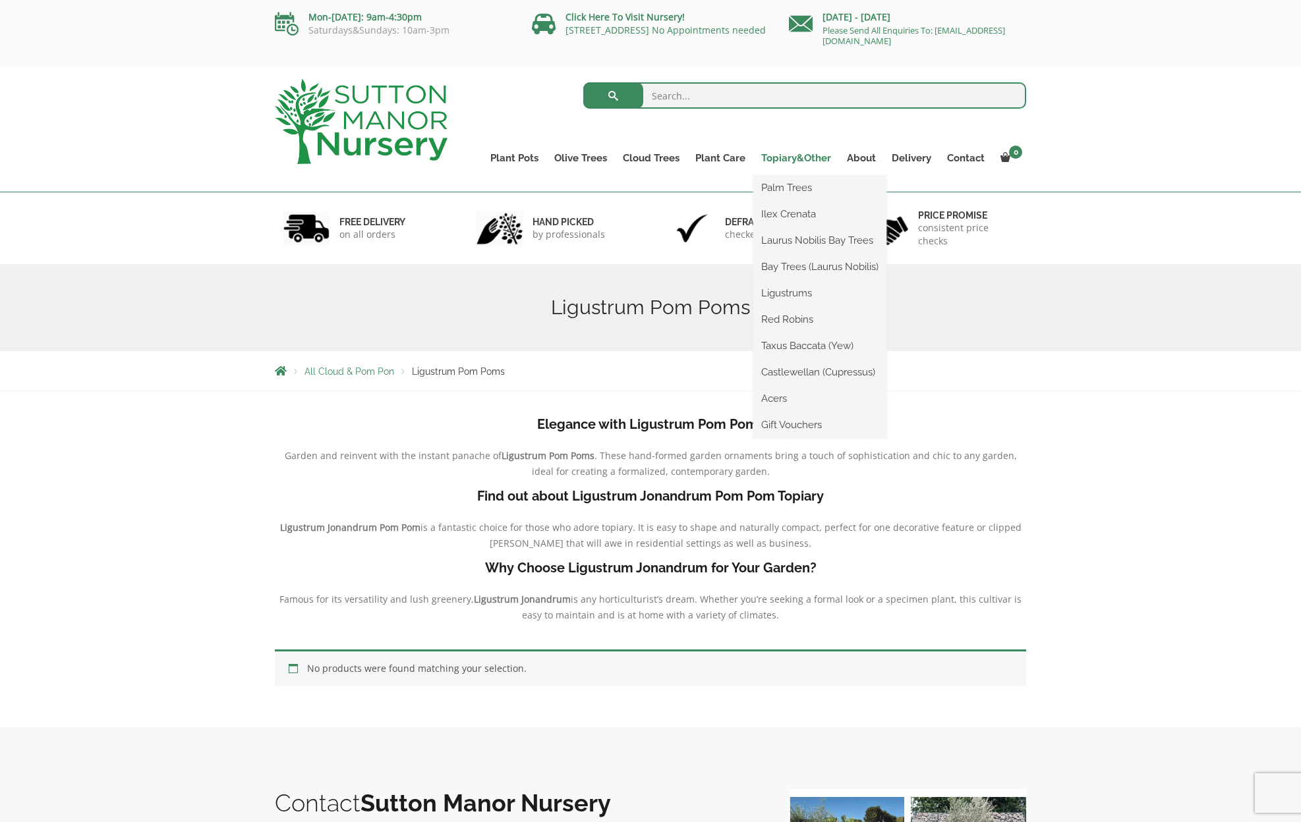
click at [789, 157] on link "Topiary&Other" at bounding box center [796, 158] width 86 height 18
click at [780, 184] on link "Palm Trees" at bounding box center [819, 188] width 133 height 20
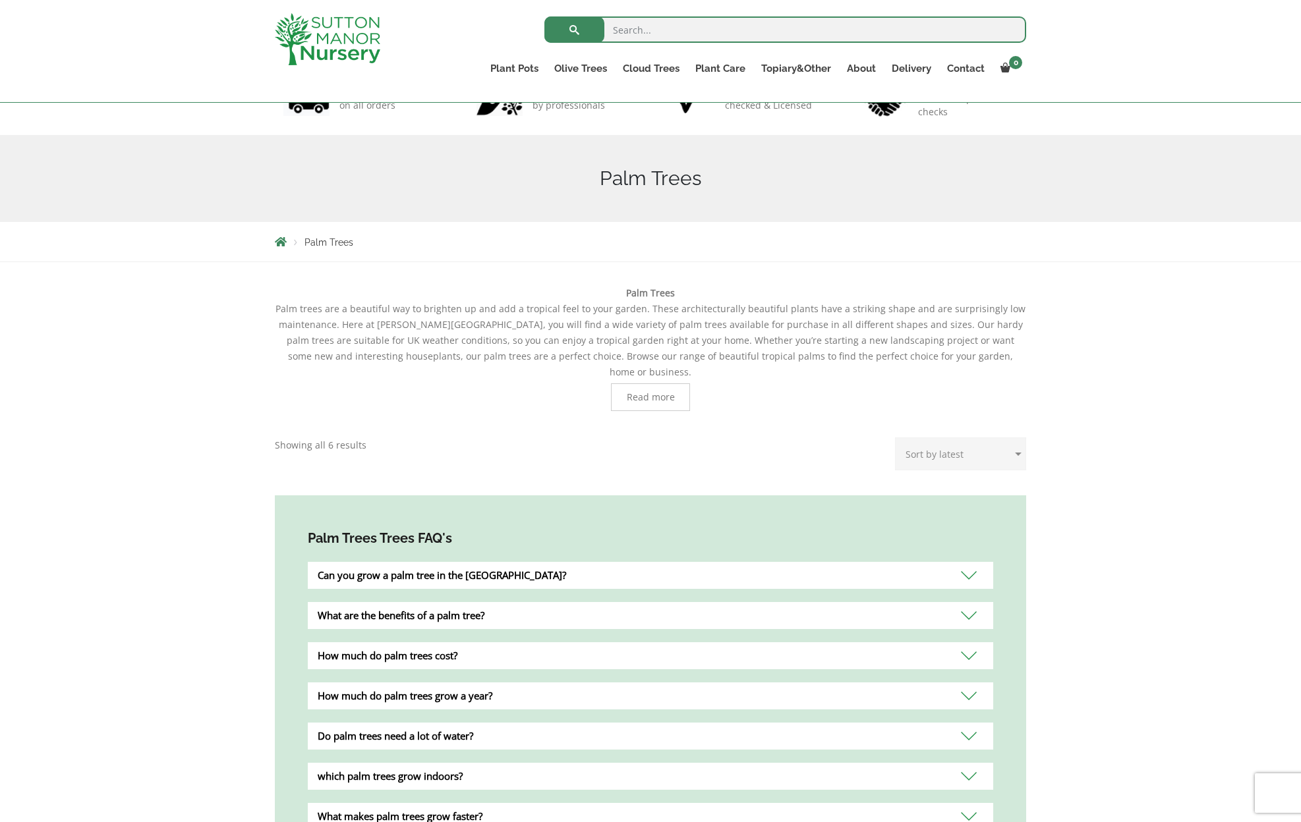
scroll to position [109, 0]
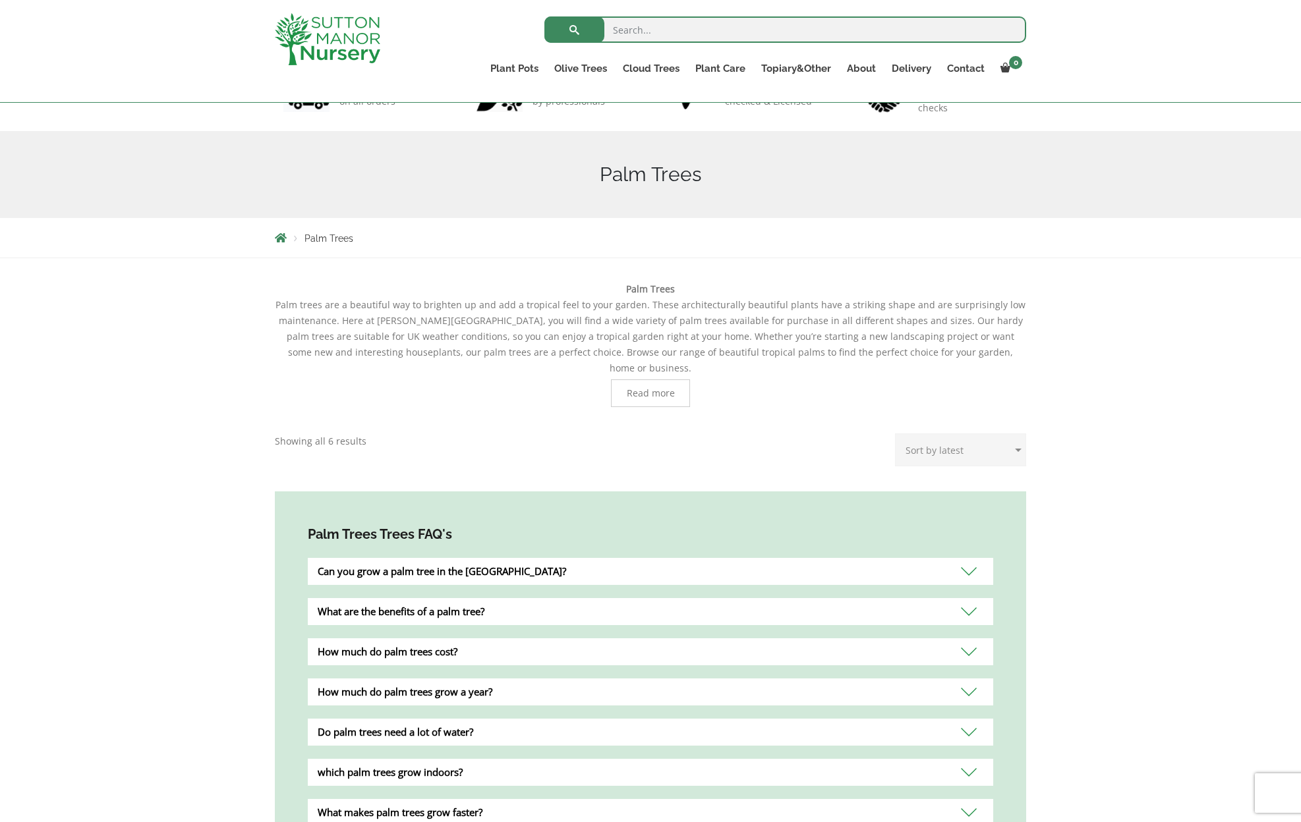
click at [970, 558] on div "Can you grow a palm tree in the [GEOGRAPHIC_DATA]?" at bounding box center [650, 571] width 685 height 27
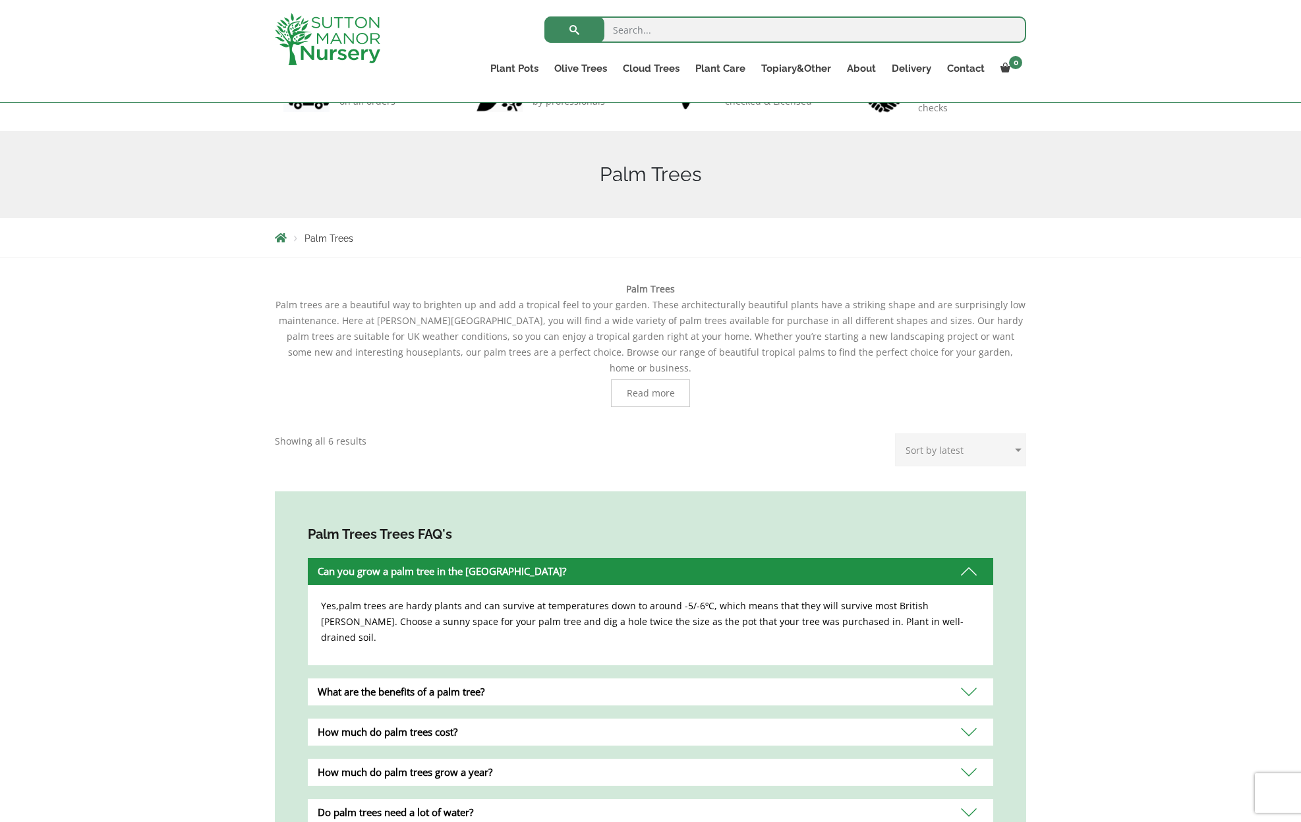
click at [967, 558] on div "Can you grow a palm tree in the [GEOGRAPHIC_DATA]?" at bounding box center [650, 571] width 685 height 27
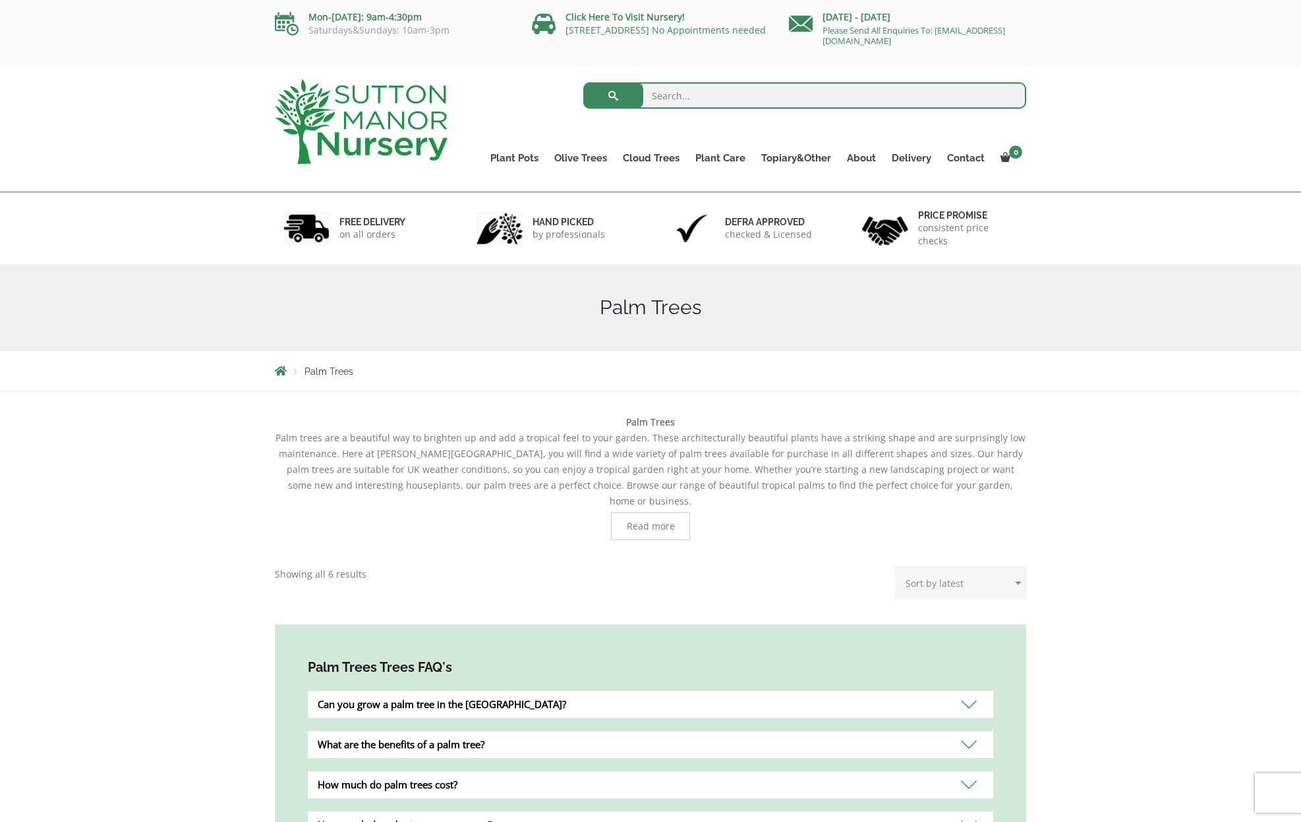
scroll to position [0, 0]
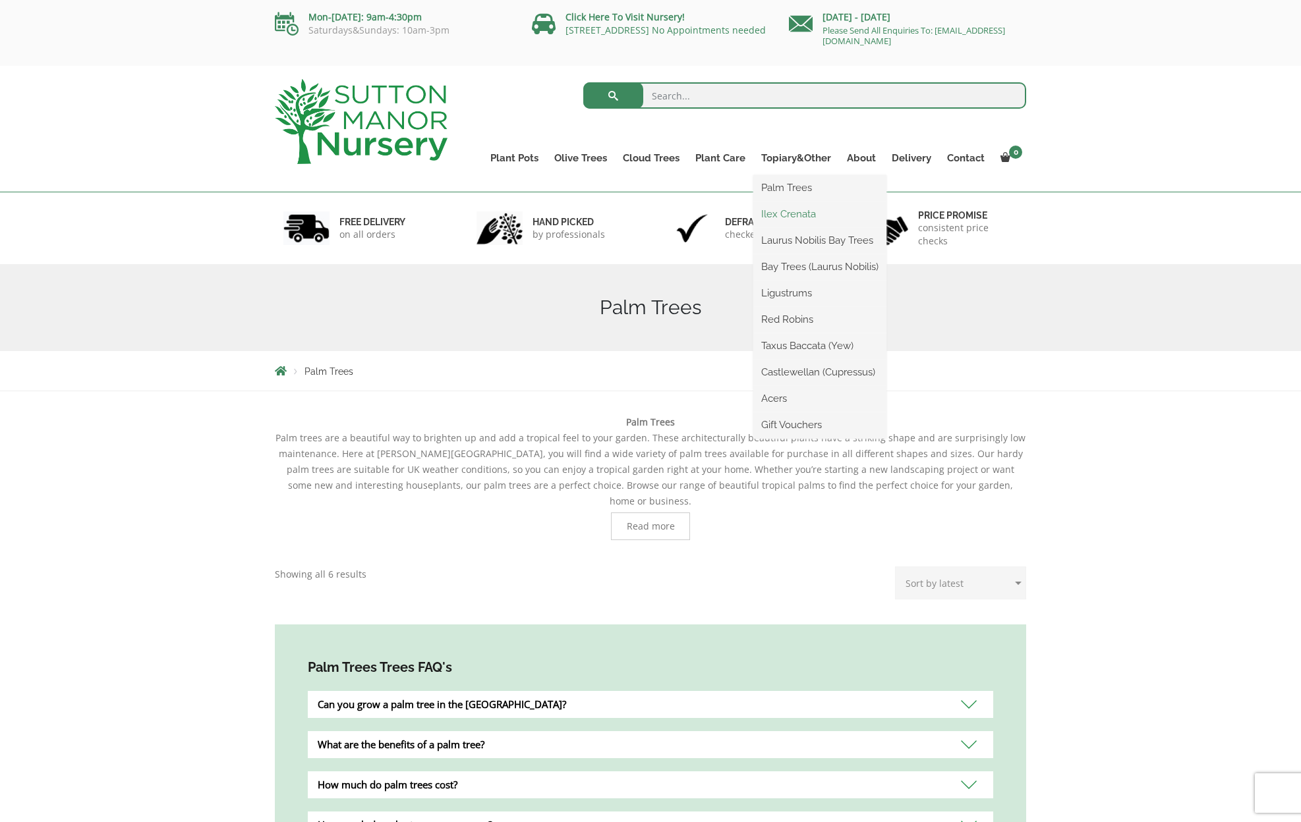
click at [798, 214] on link "Ilex Crenata" at bounding box center [819, 214] width 133 height 20
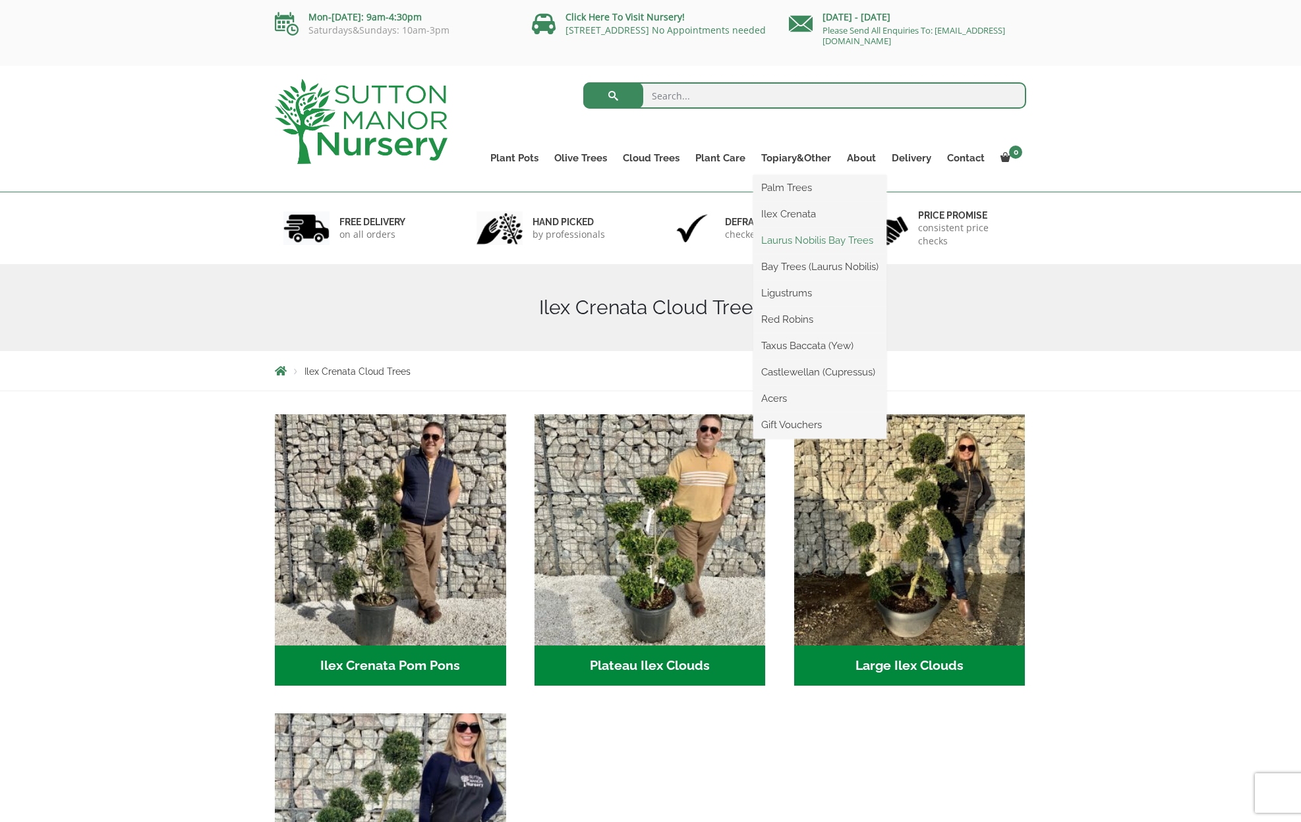
click at [812, 243] on link "Laurus Nobilis Bay Trees" at bounding box center [819, 241] width 133 height 20
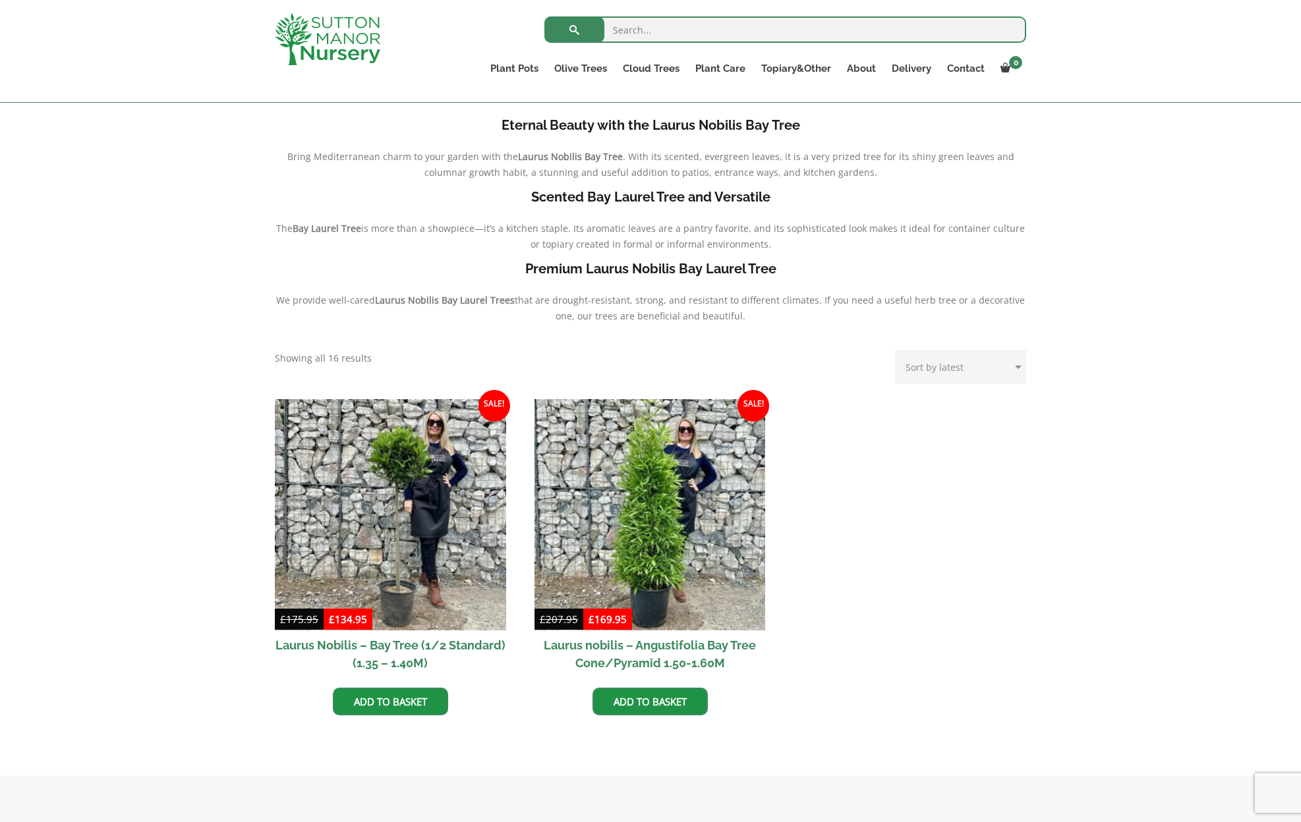
scroll to position [287, 0]
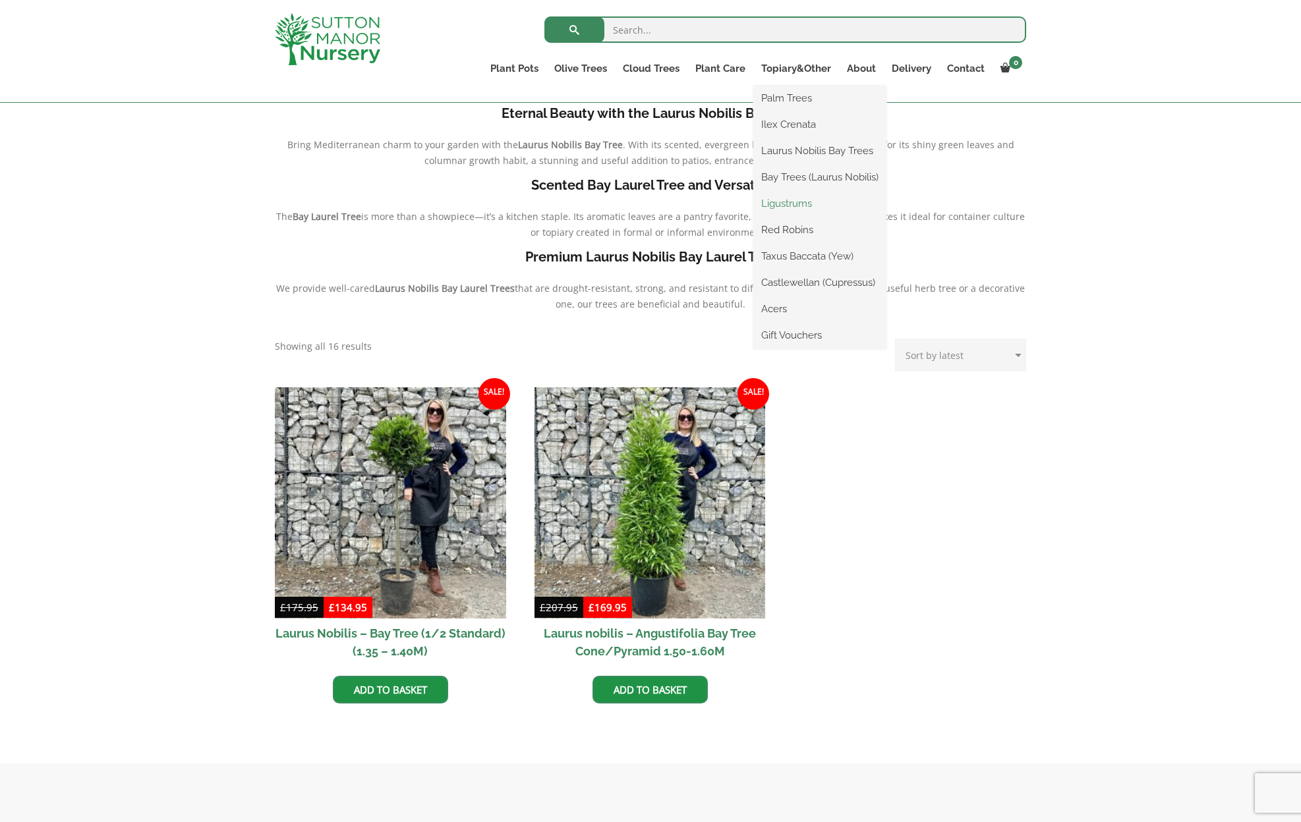
click at [793, 204] on link "Ligustrums" at bounding box center [819, 204] width 133 height 20
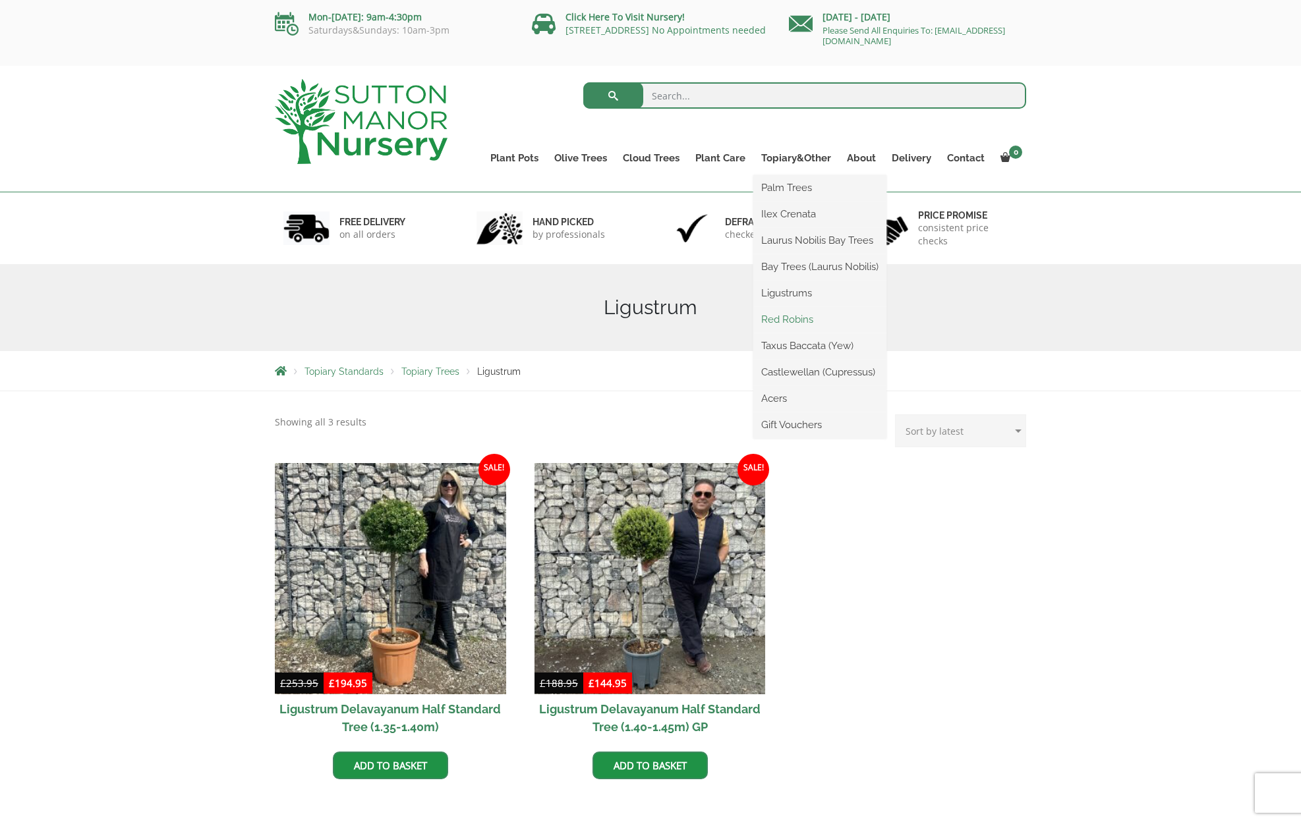
click at [801, 318] on link "Red Robins" at bounding box center [819, 320] width 133 height 20
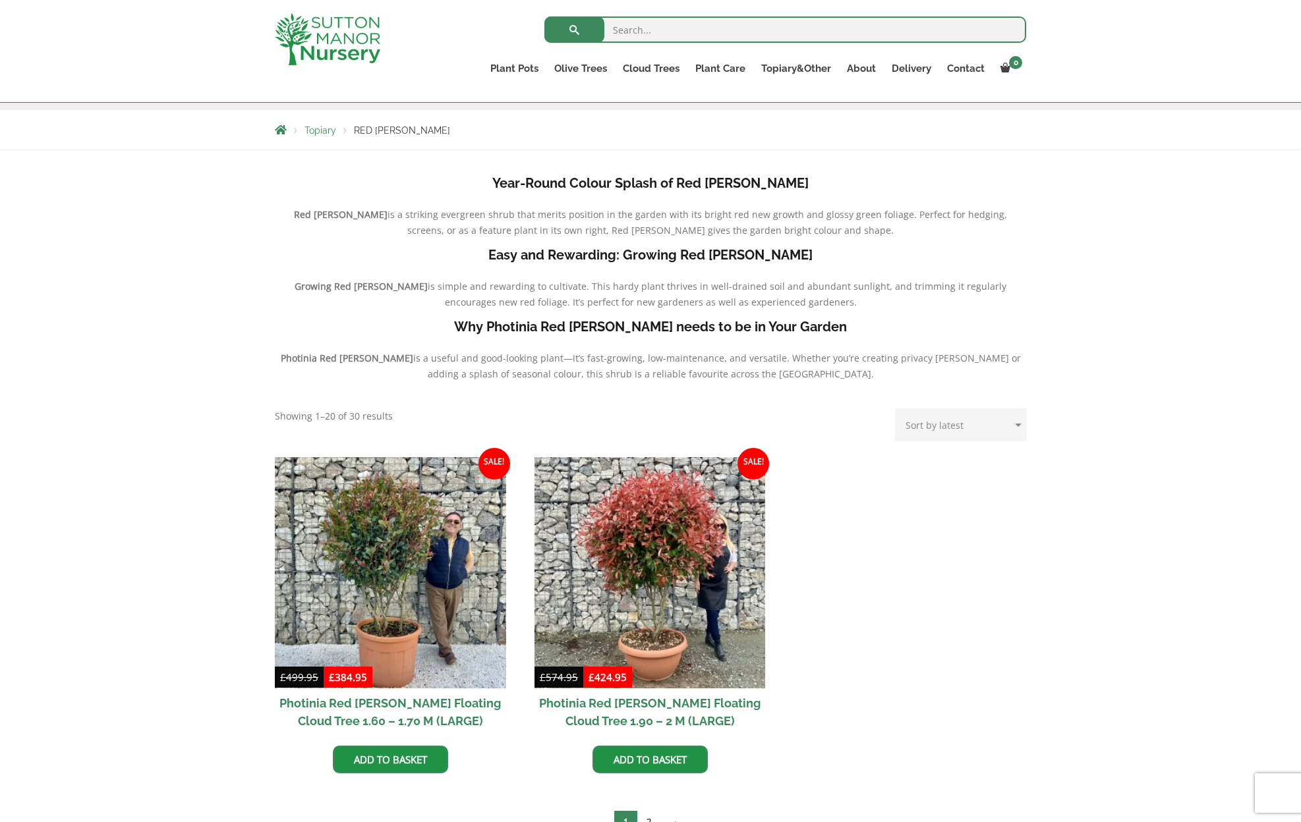
scroll to position [246, 0]
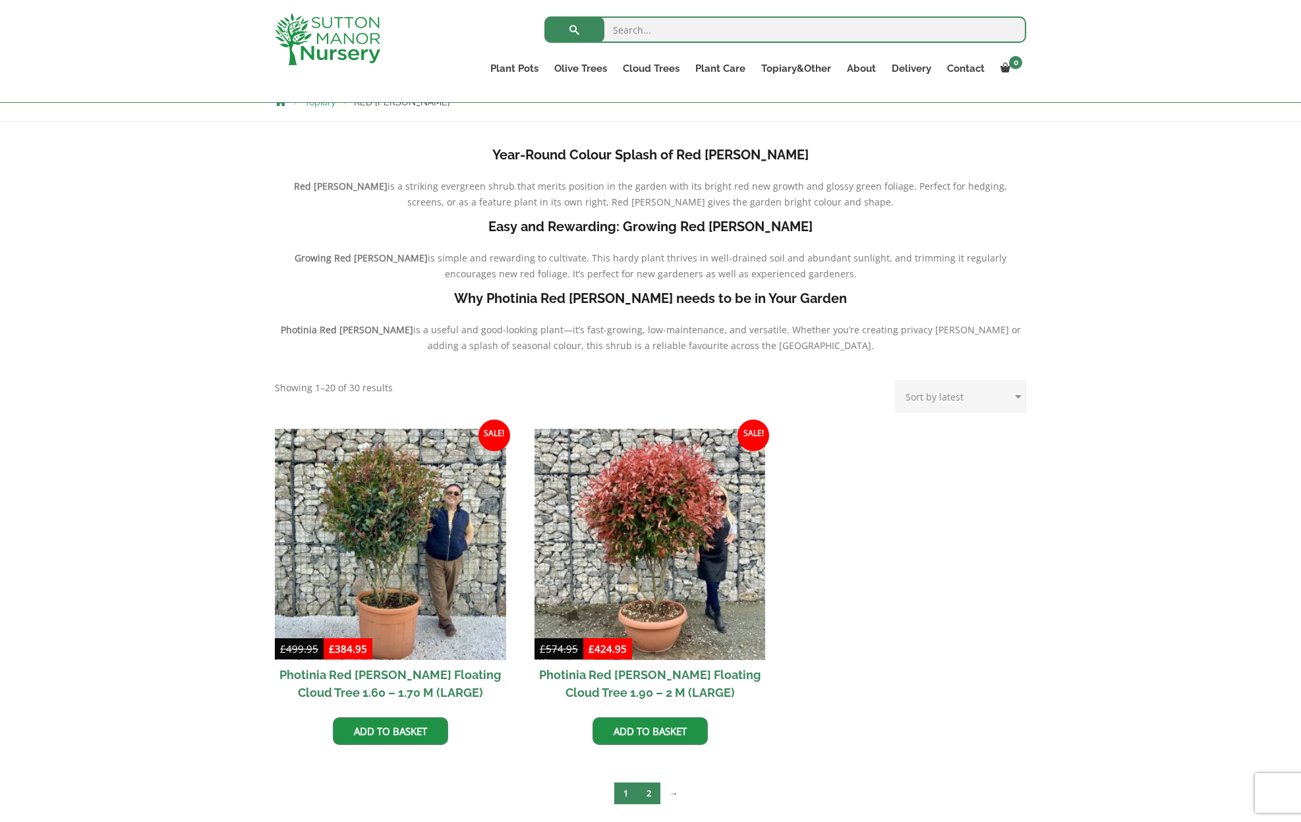
click at [647, 797] on link "2" at bounding box center [648, 794] width 23 height 22
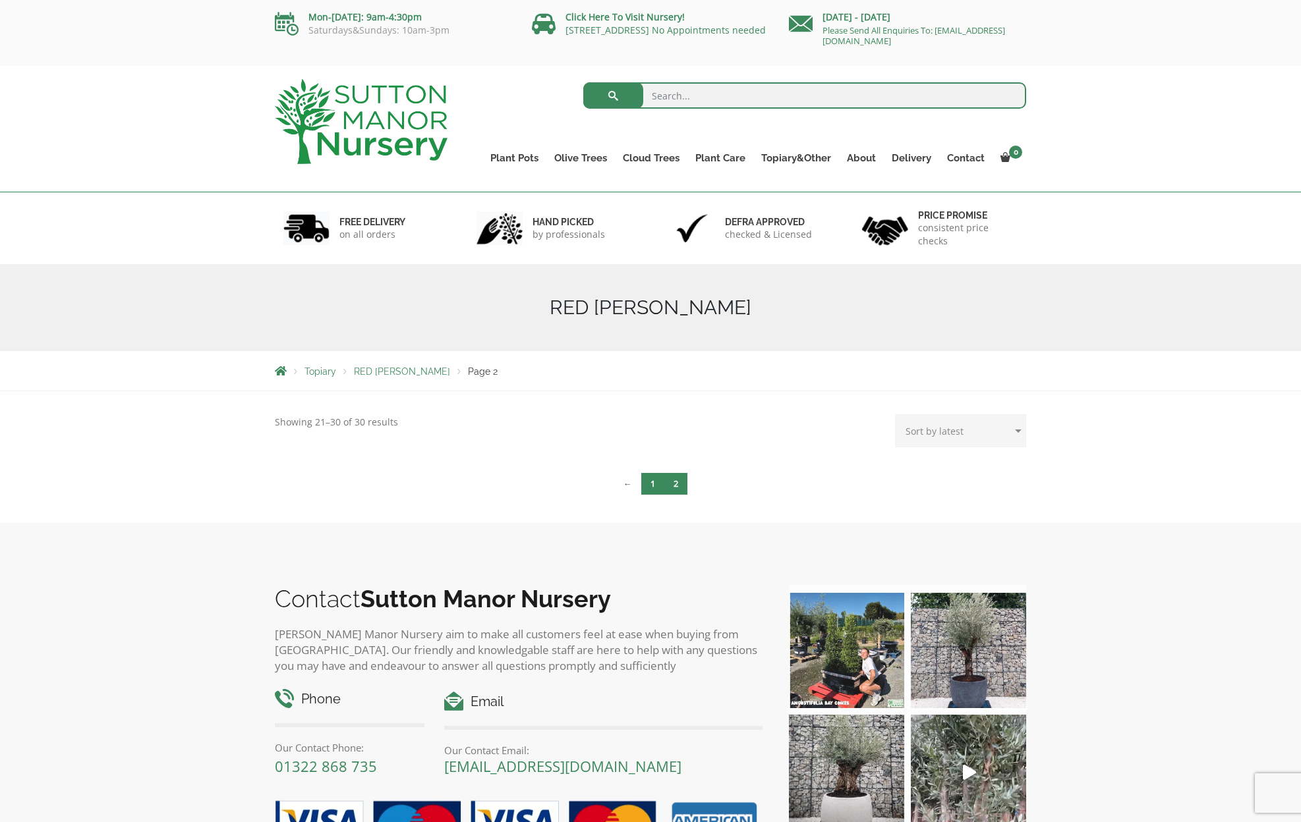
click at [654, 488] on link "1" at bounding box center [652, 484] width 23 height 22
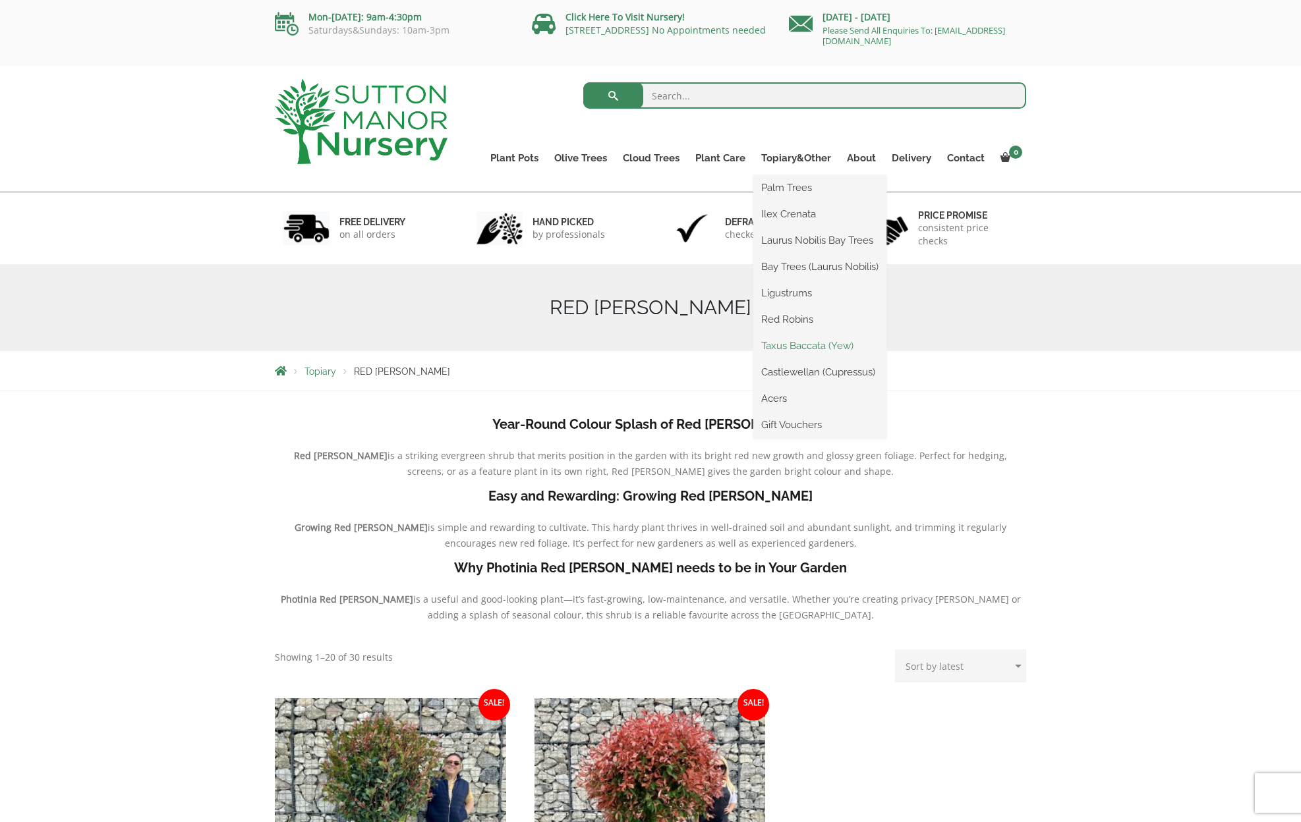
click at [802, 346] on link "Taxus Baccata (Yew)" at bounding box center [819, 346] width 133 height 20
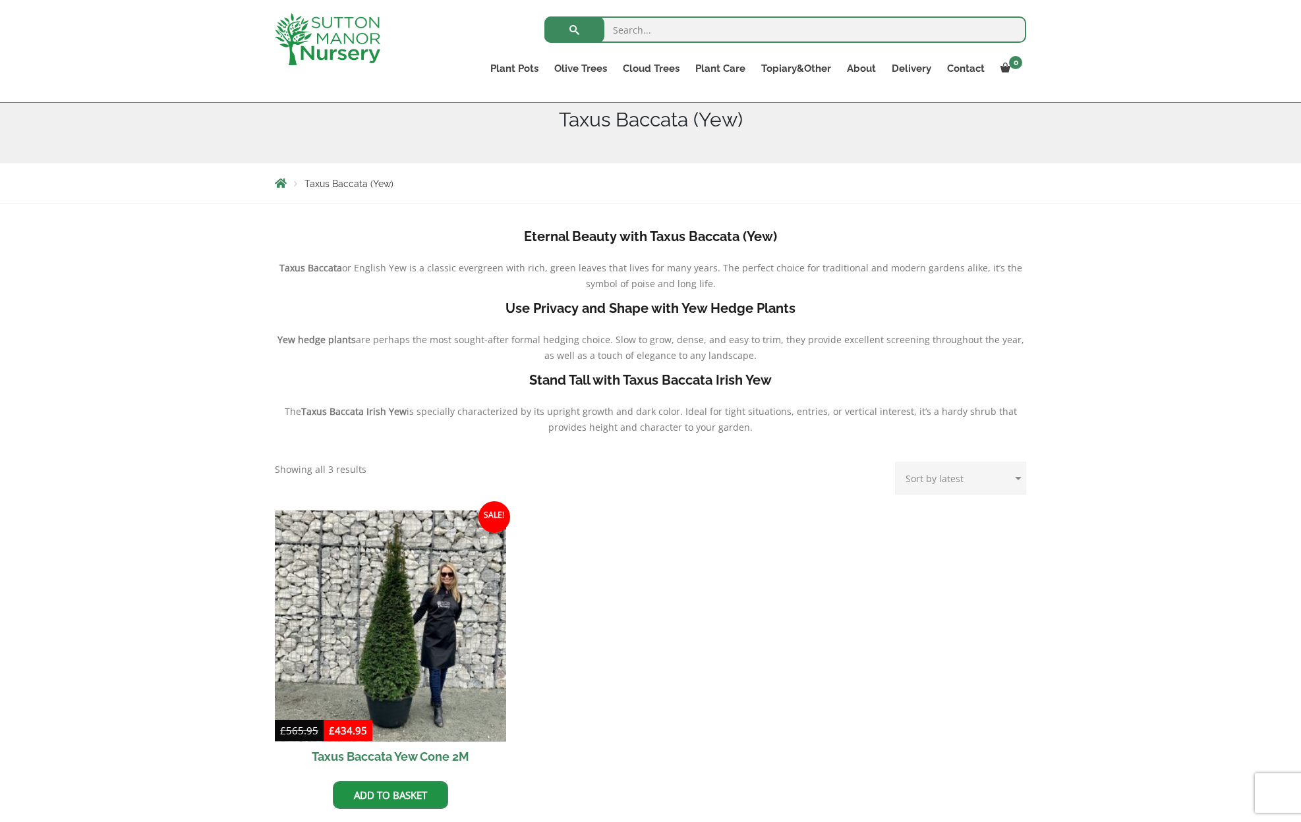
scroll to position [273, 0]
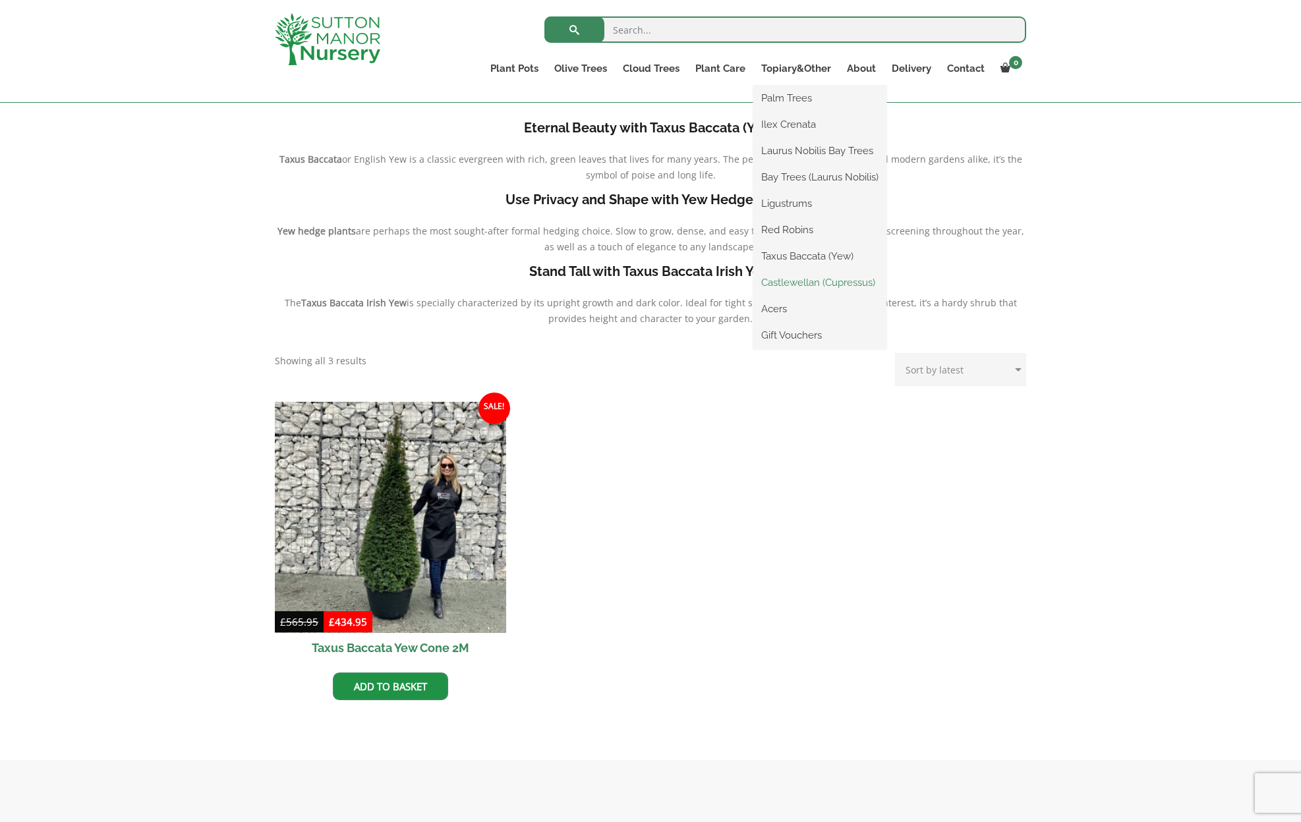
click at [803, 285] on link "Castlewellan (Cupressus)" at bounding box center [819, 283] width 133 height 20
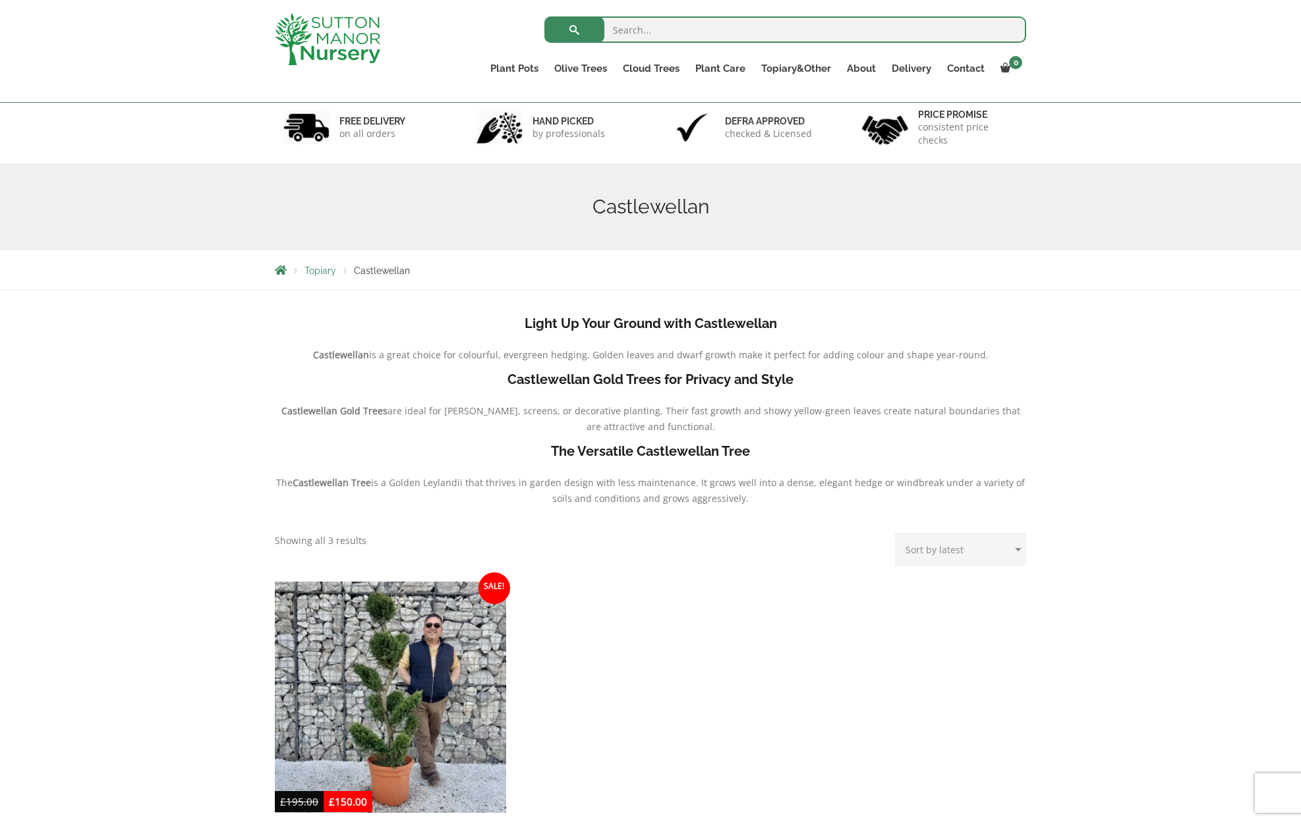
scroll to position [66, 0]
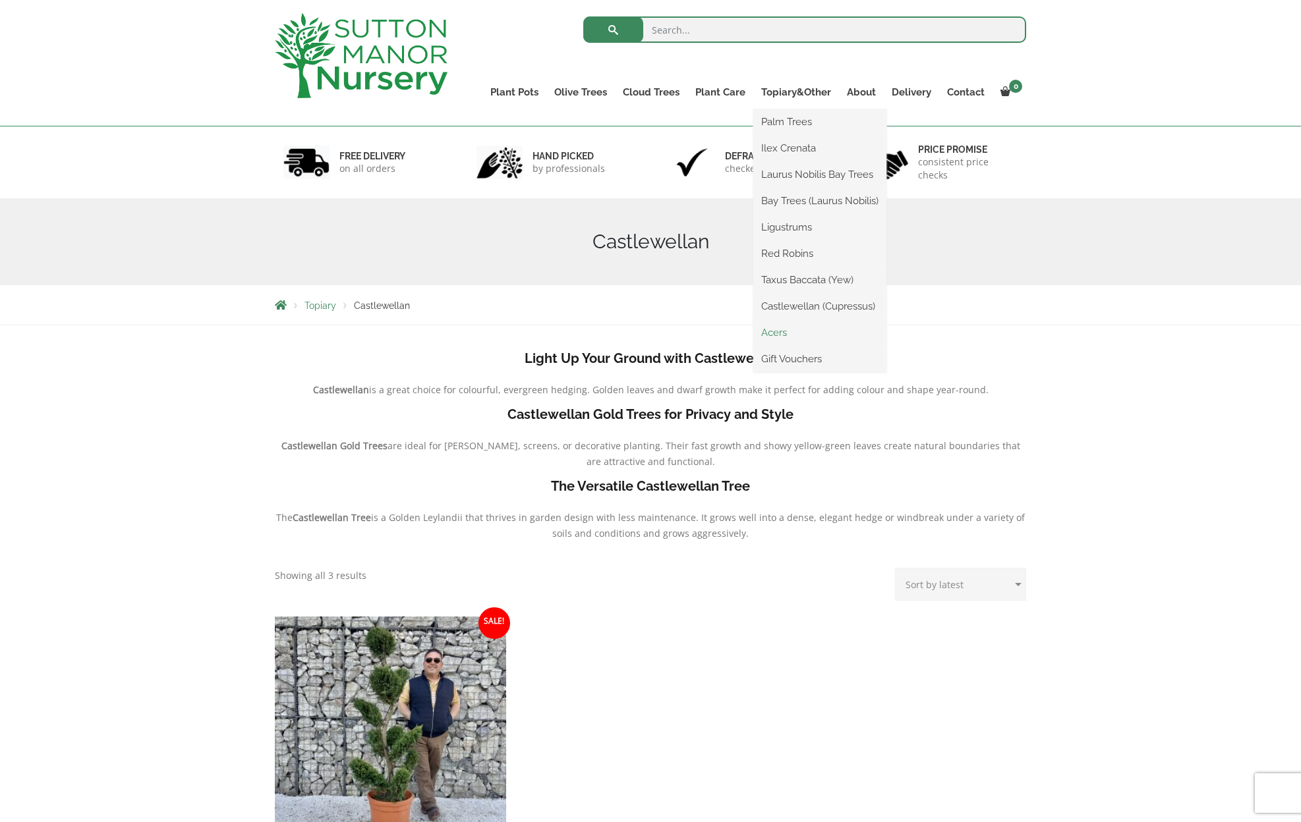
click at [777, 335] on link "Acers" at bounding box center [819, 333] width 133 height 20
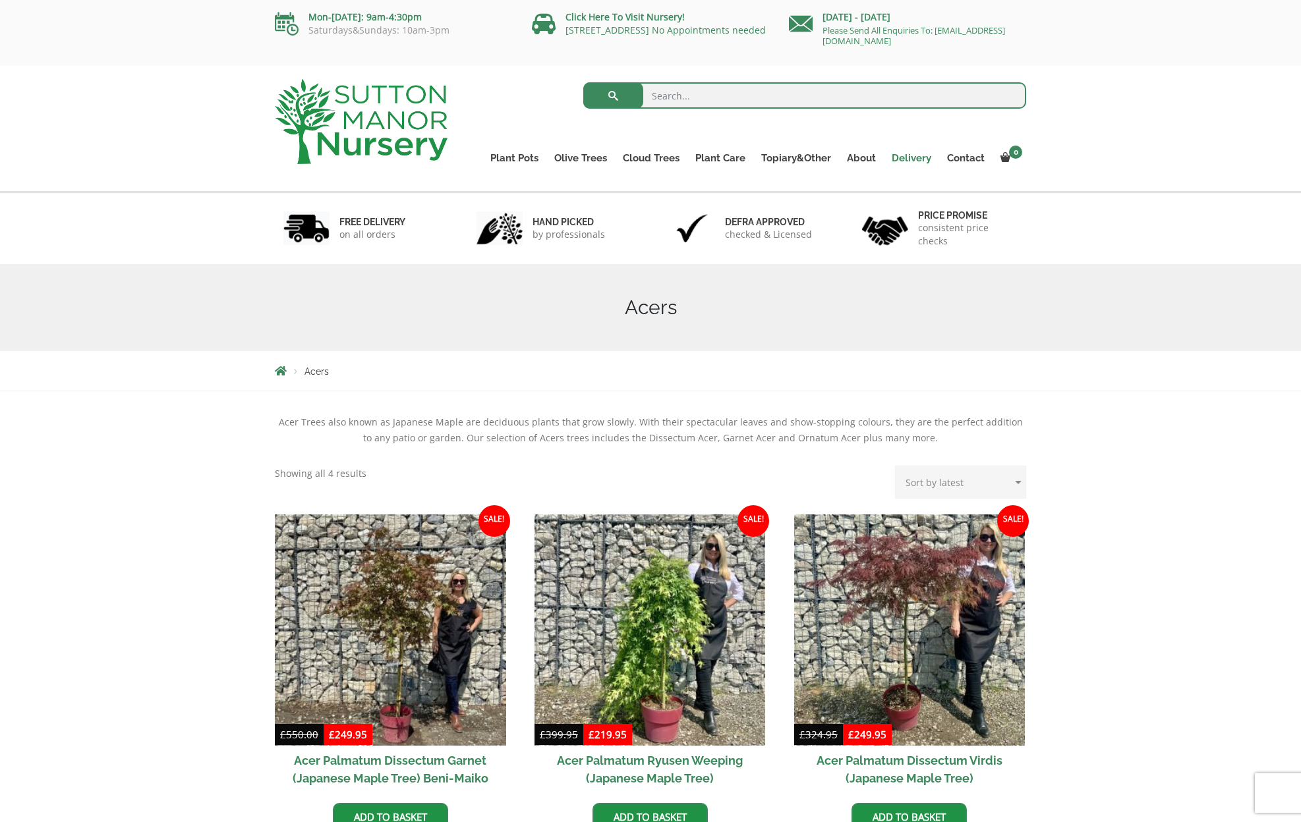
click at [924, 155] on link "Delivery" at bounding box center [911, 158] width 55 height 18
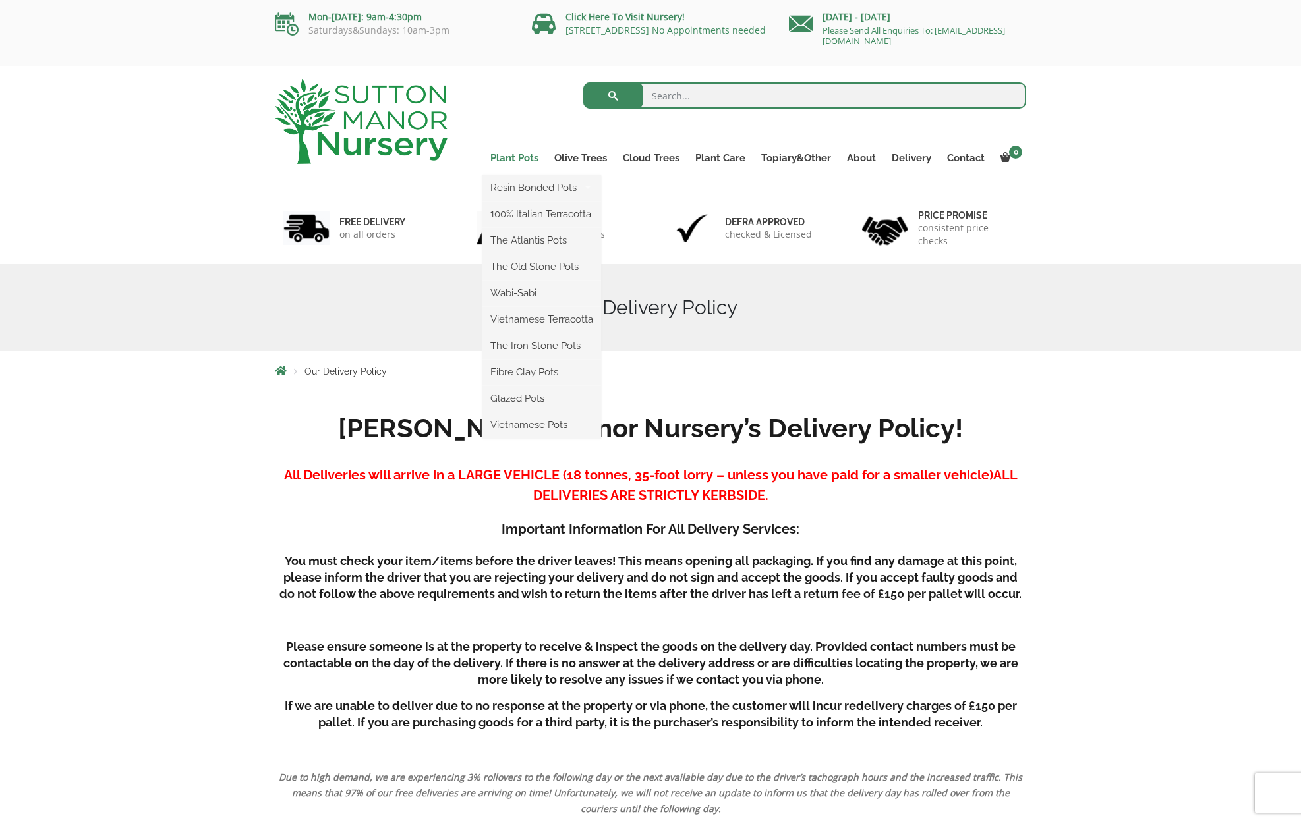
click at [496, 159] on link "Plant Pots" at bounding box center [514, 158] width 64 height 18
